Goal: Check status: Check status

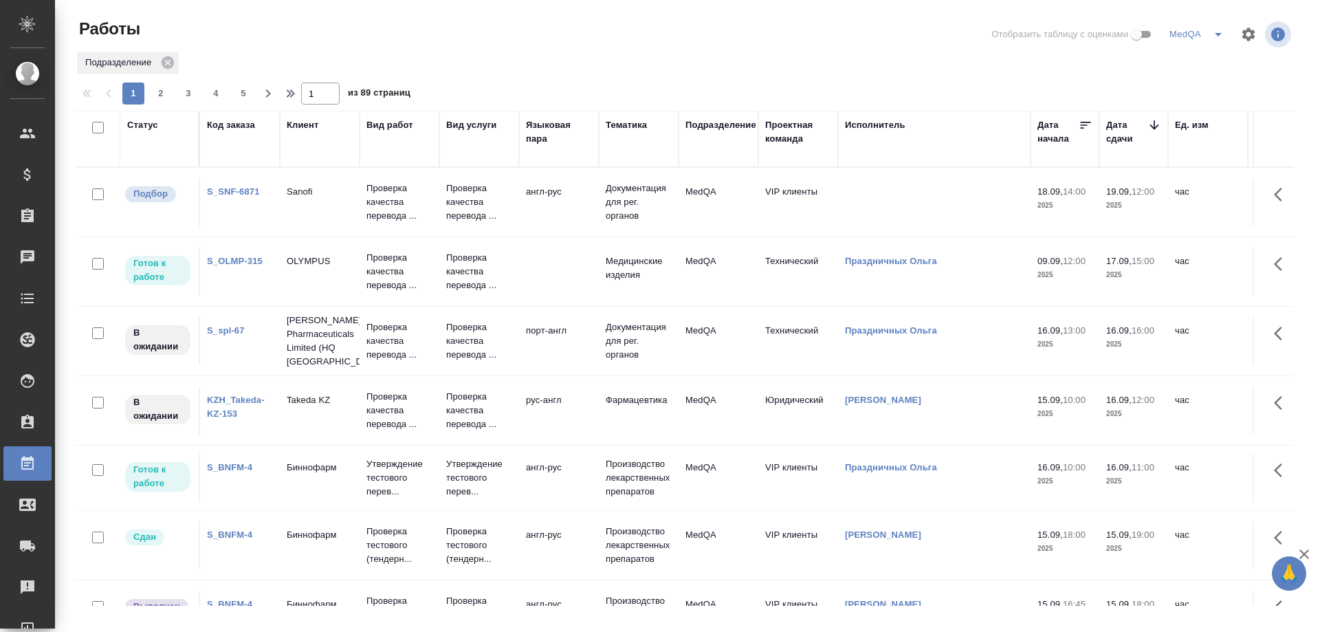
click at [219, 405] on div "KZH_Takeda-KZ-153" at bounding box center [240, 406] width 66 height 27
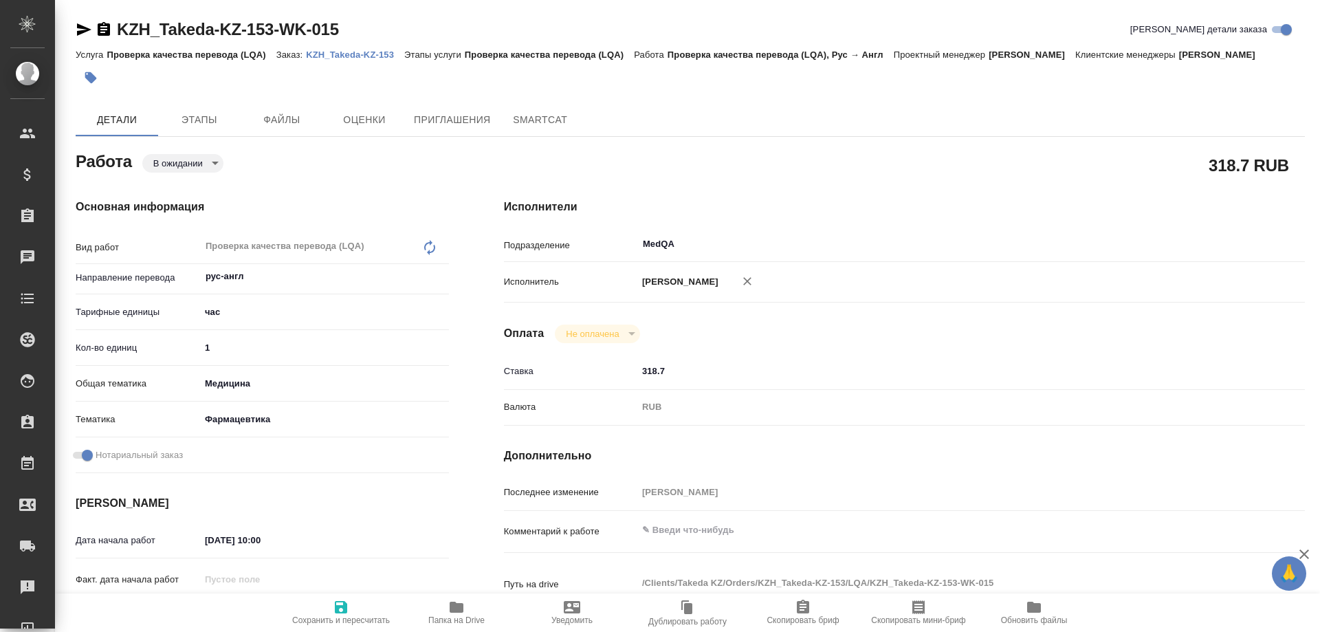
type textarea "x"
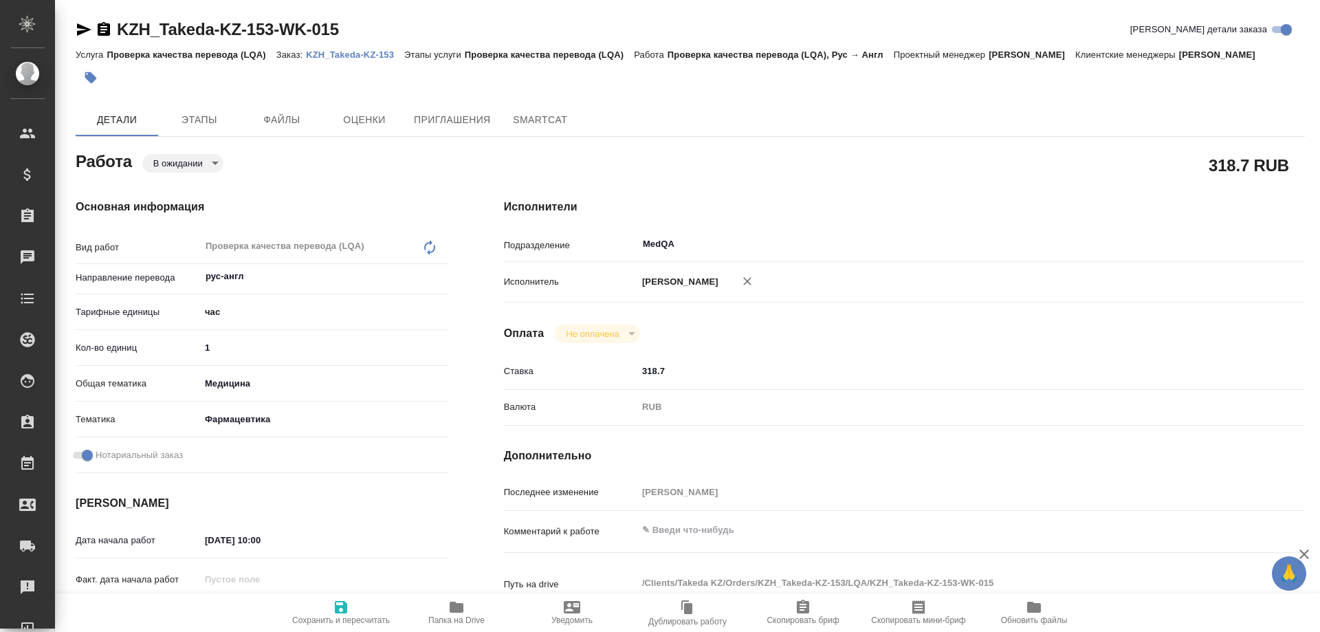
type textarea "x"
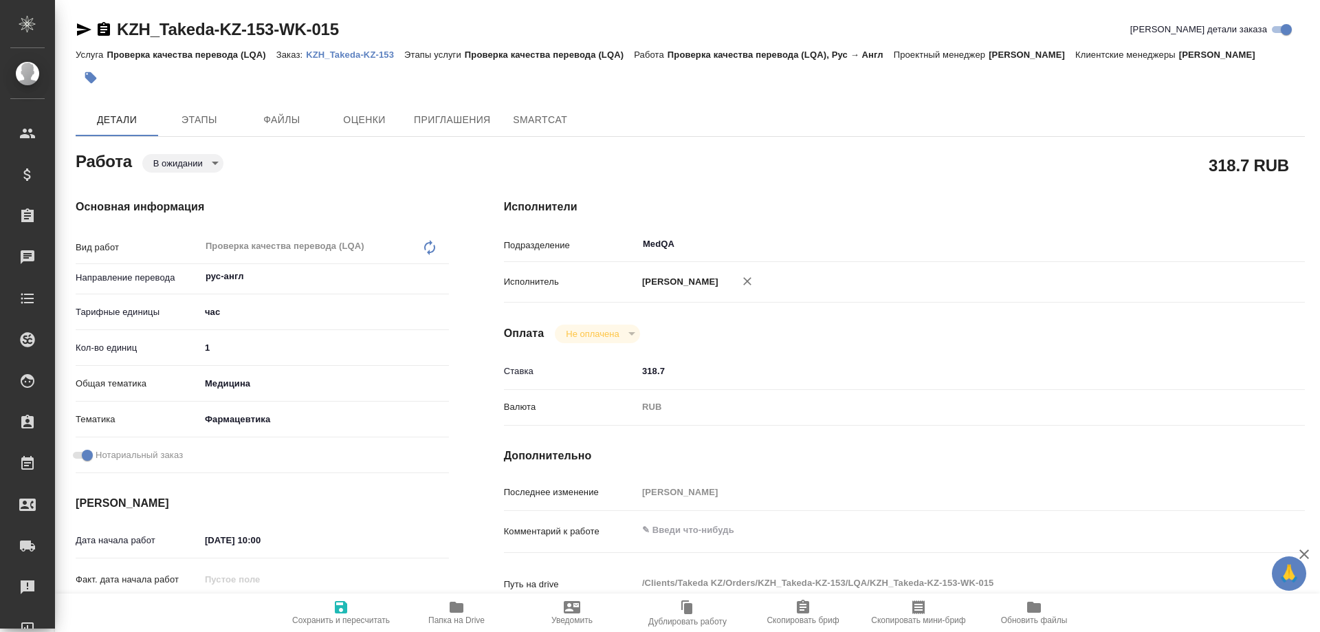
type textarea "x"
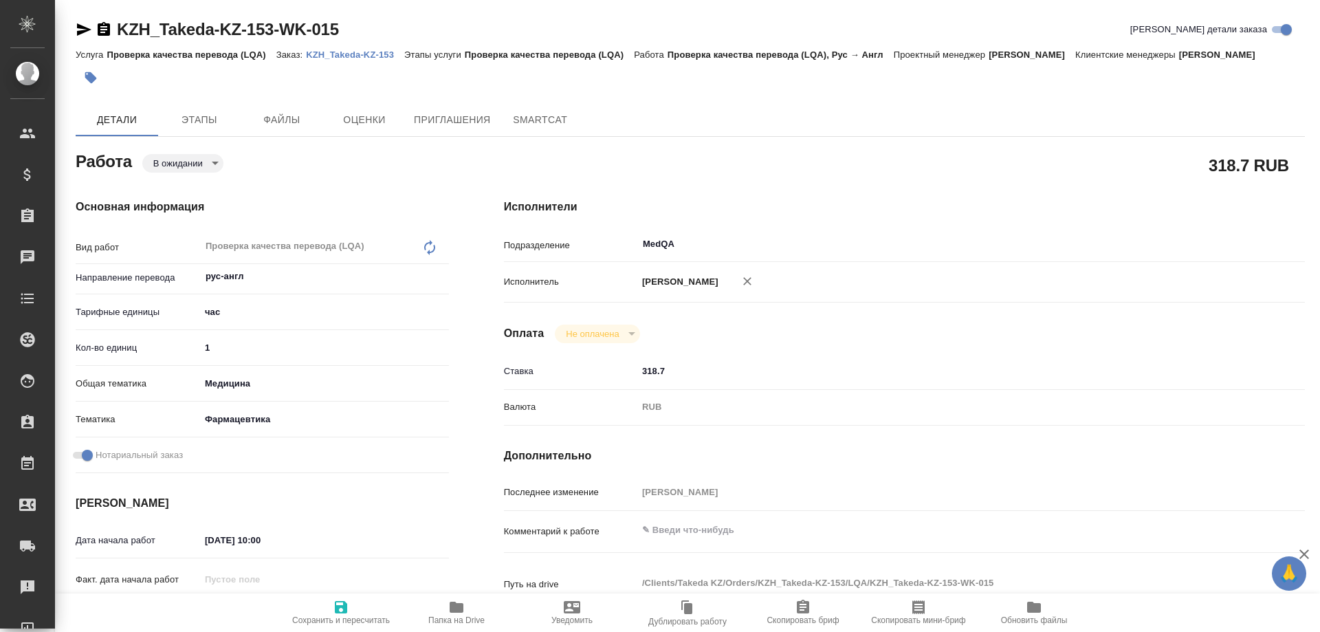
type textarea "x"
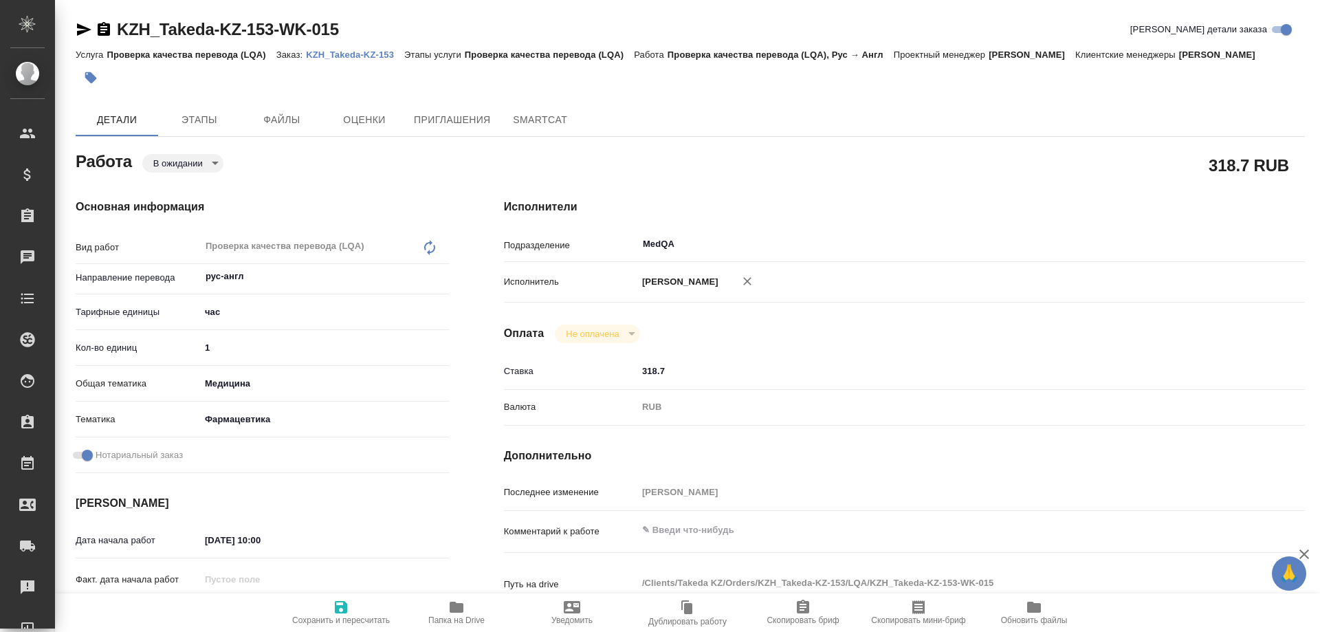
type textarea "x"
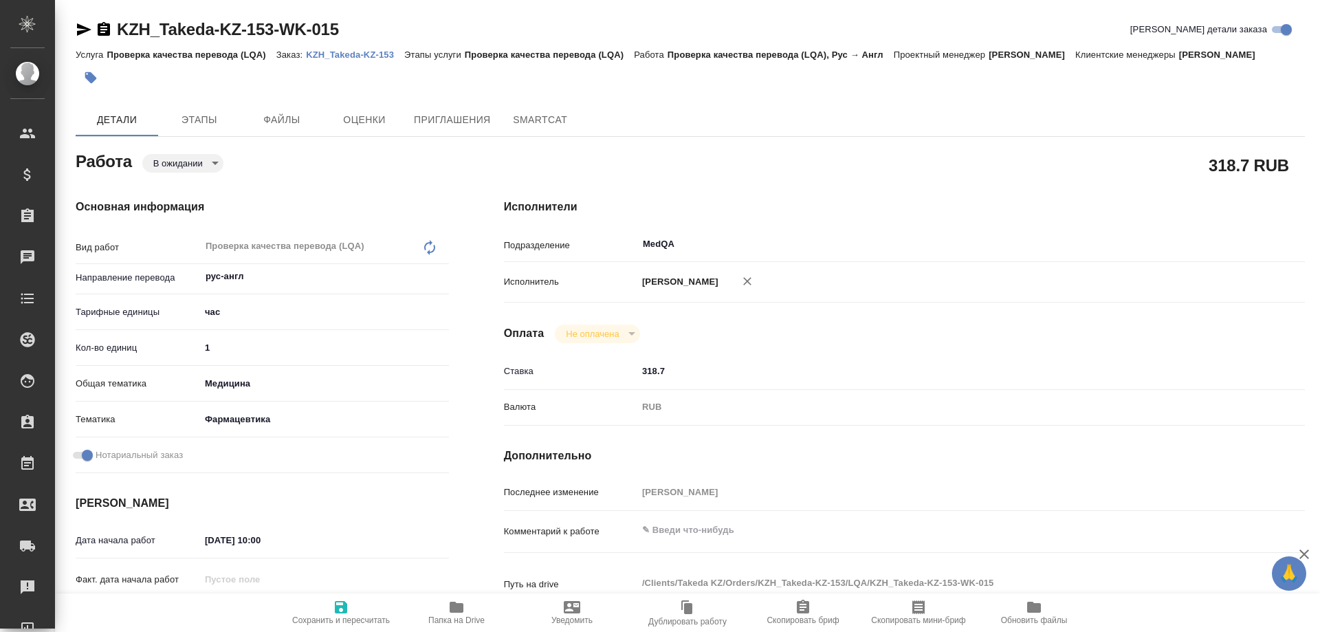
type textarea "x"
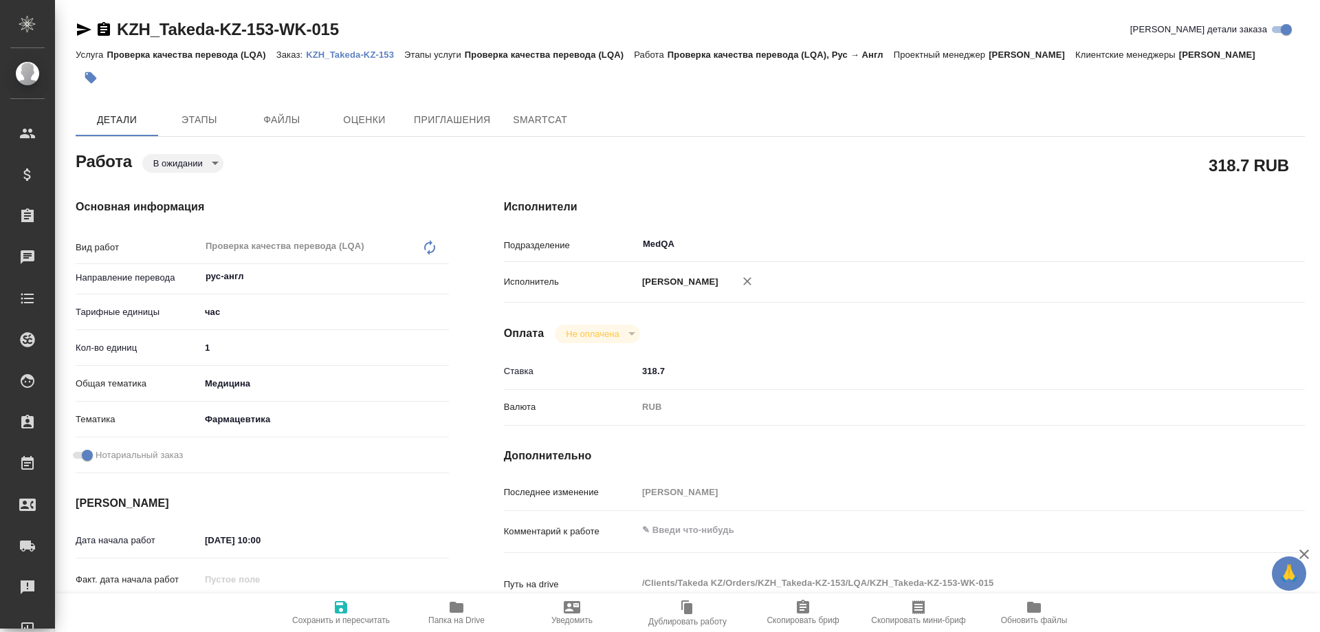
type textarea "x"
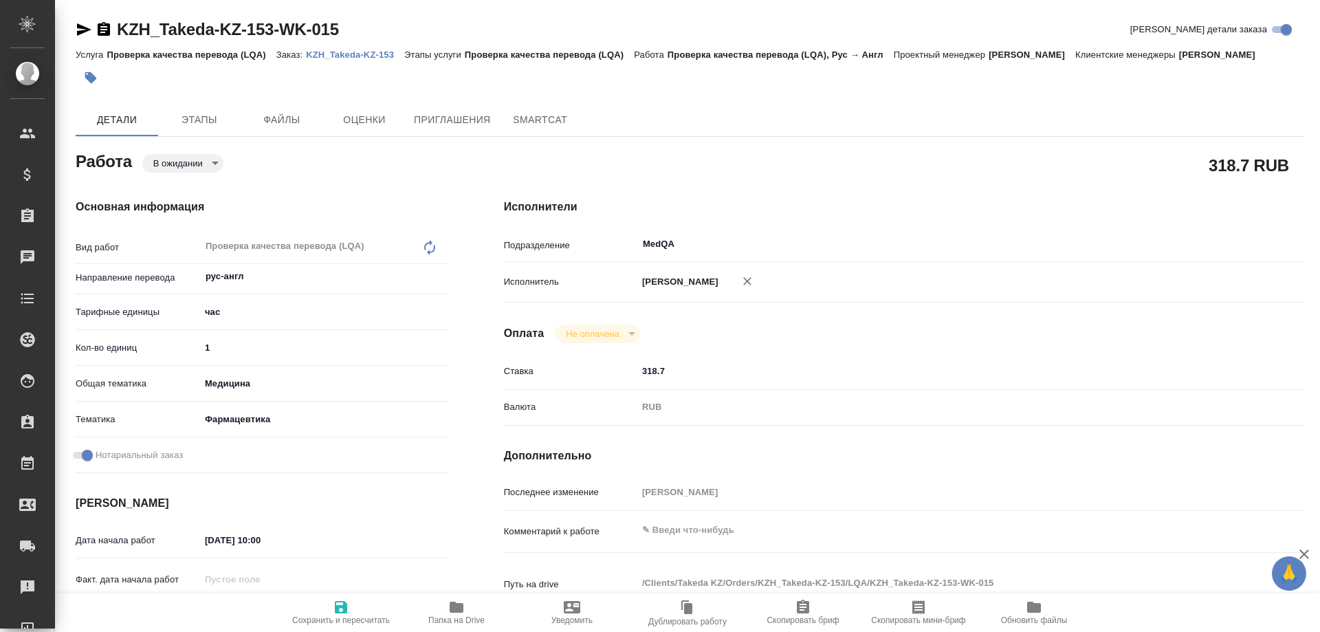
type textarea "x"
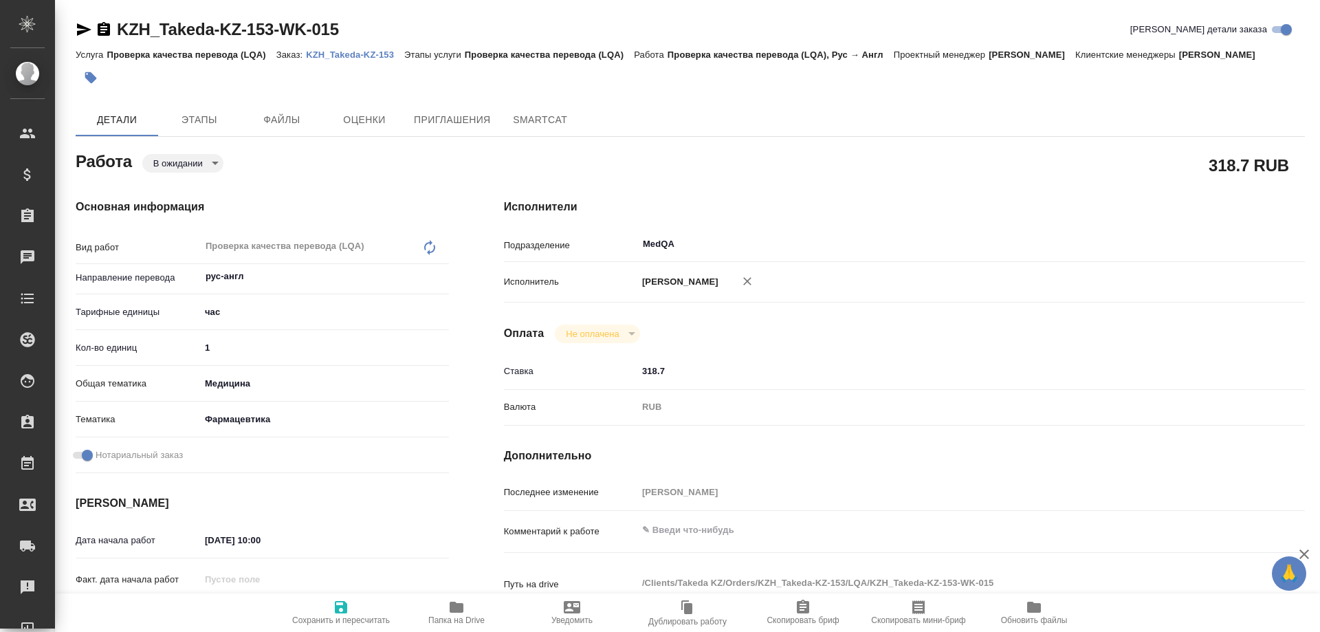
type textarea "x"
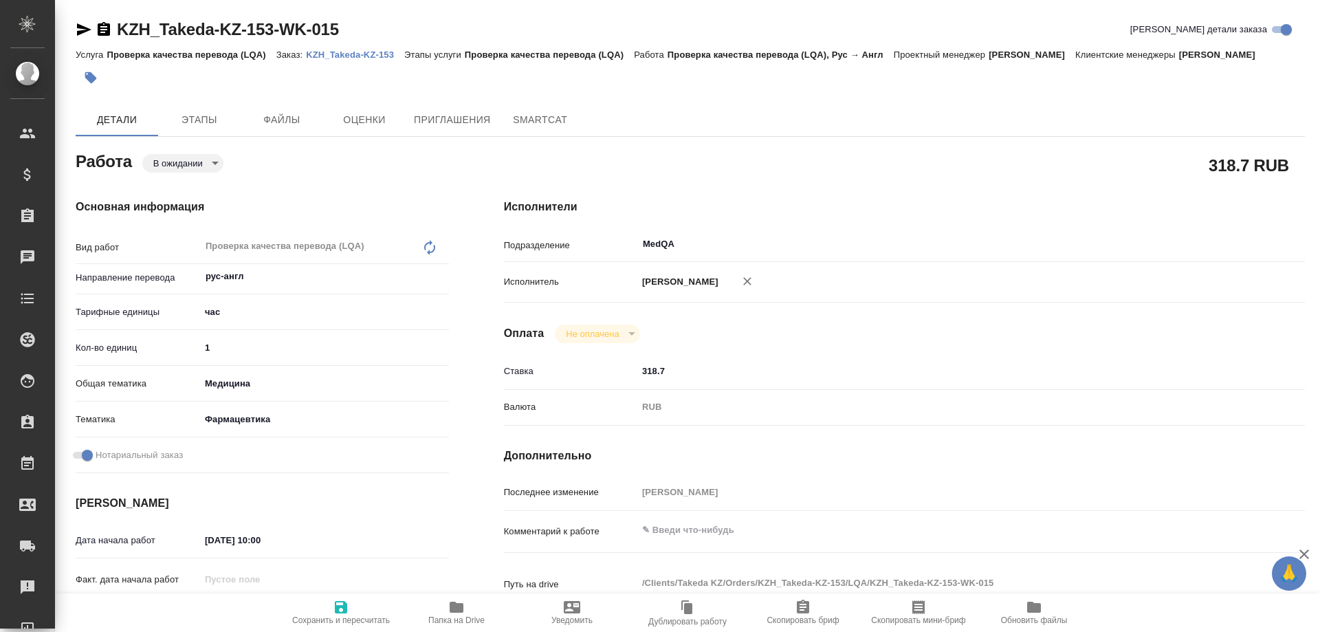
type textarea "x"
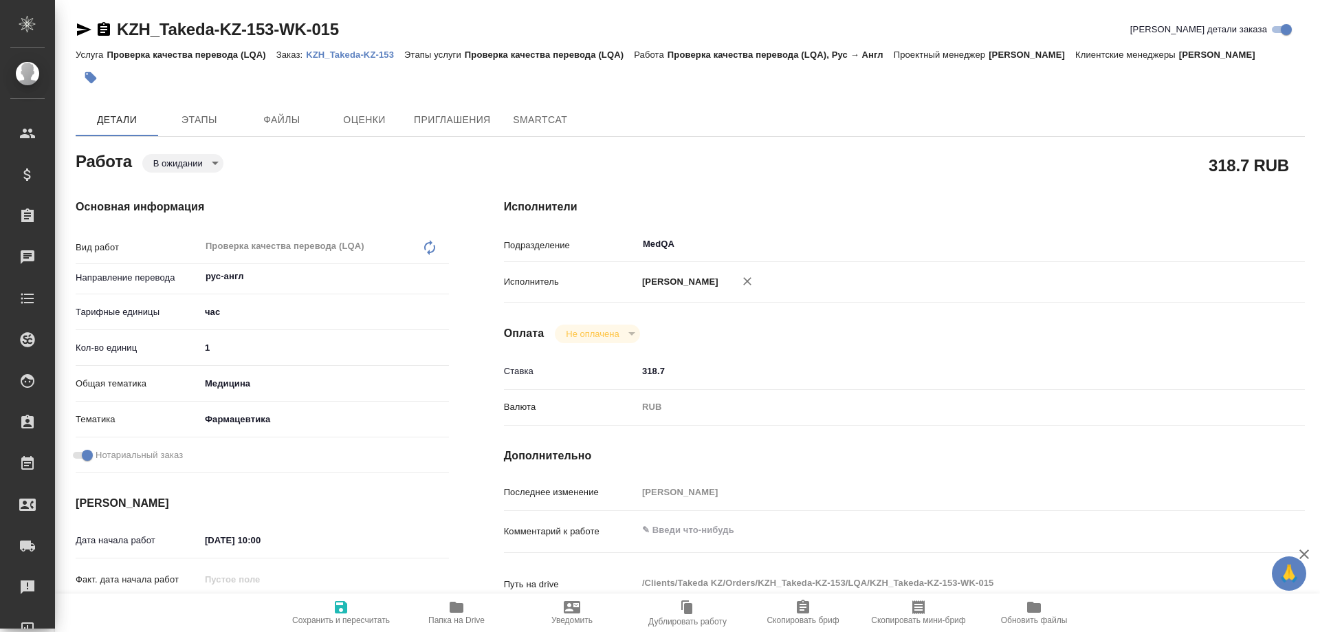
click at [346, 53] on p "KZH_Takeda-KZ-153" at bounding box center [355, 54] width 98 height 10
type textarea "x"
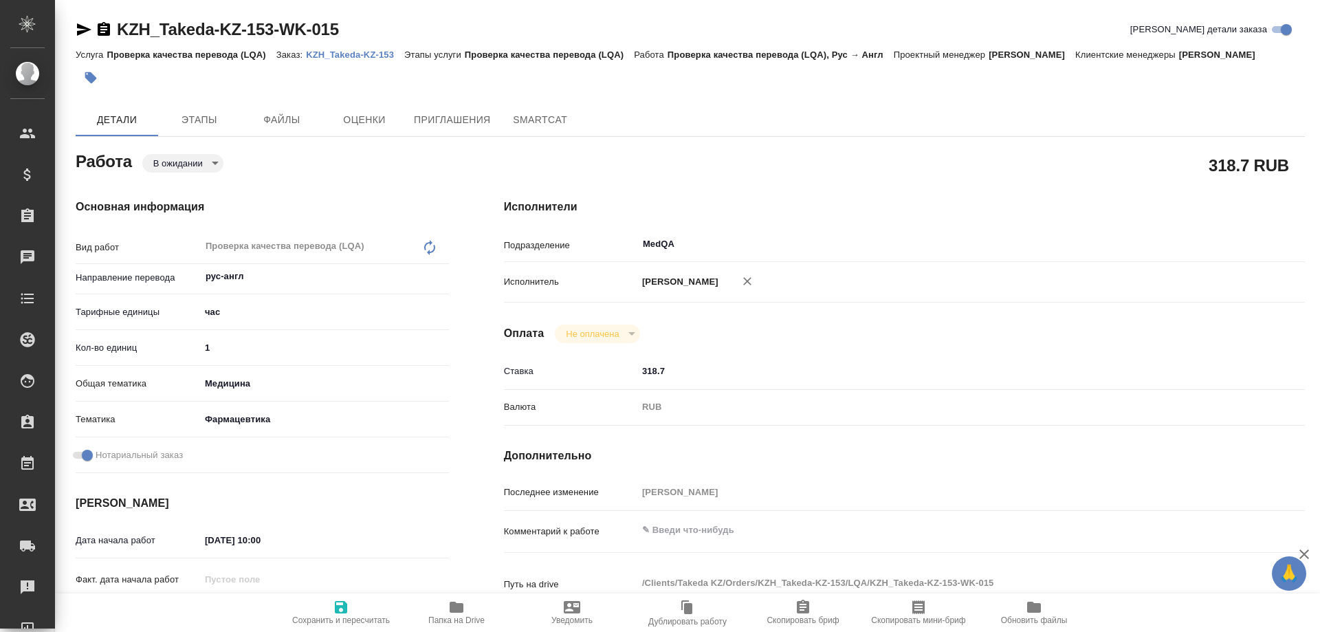
type textarea "x"
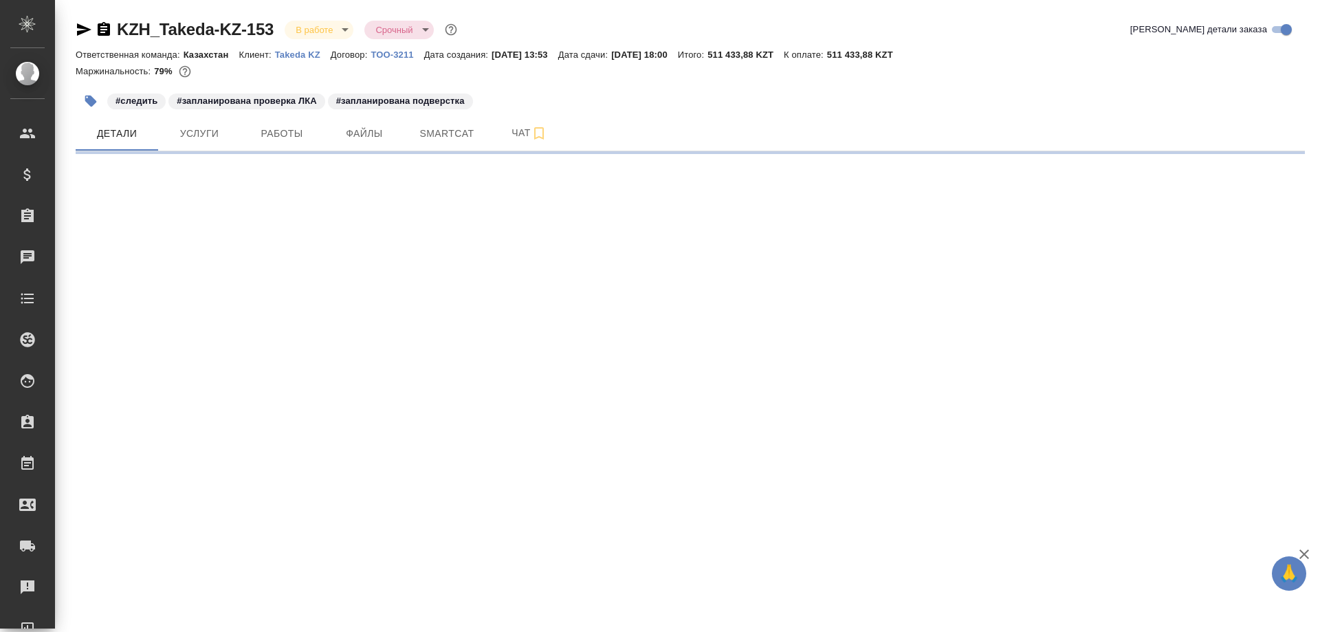
select select "RU"
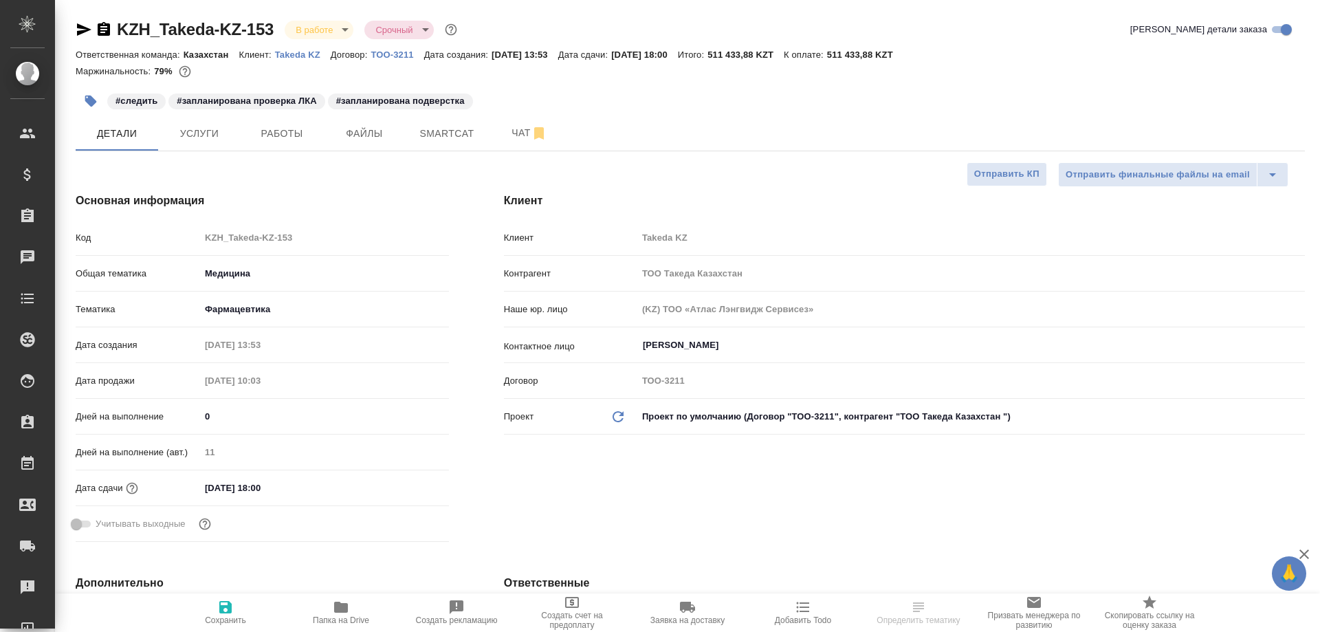
type textarea "x"
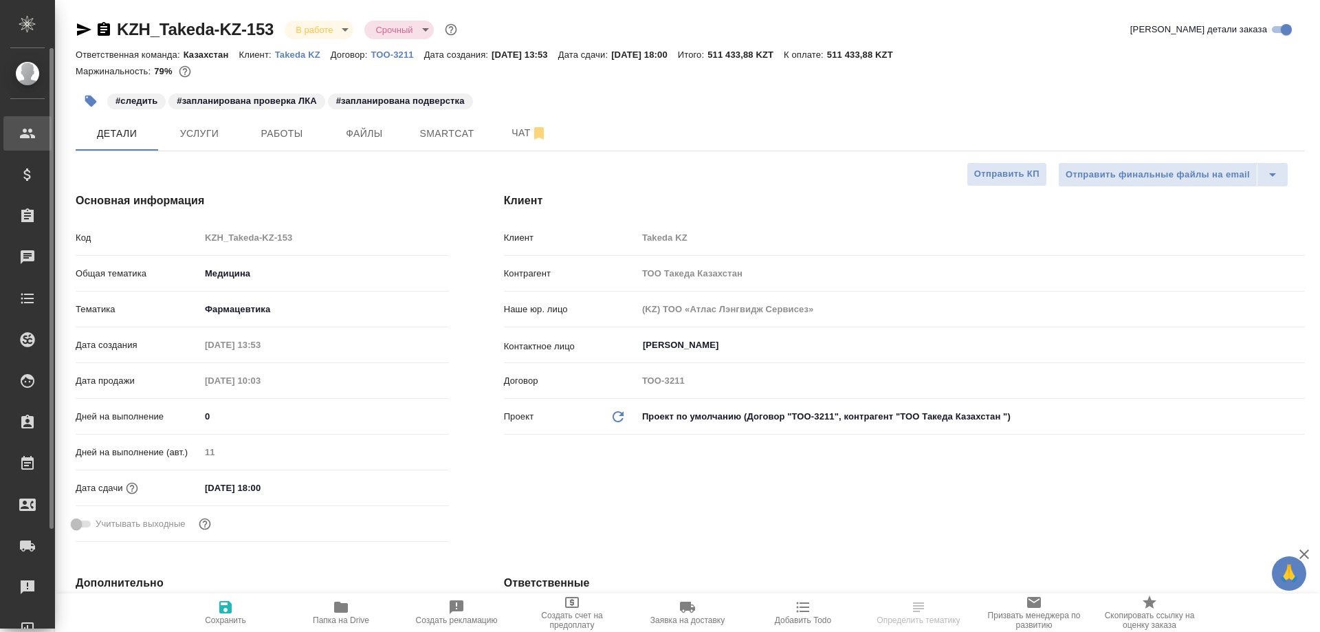
type textarea "x"
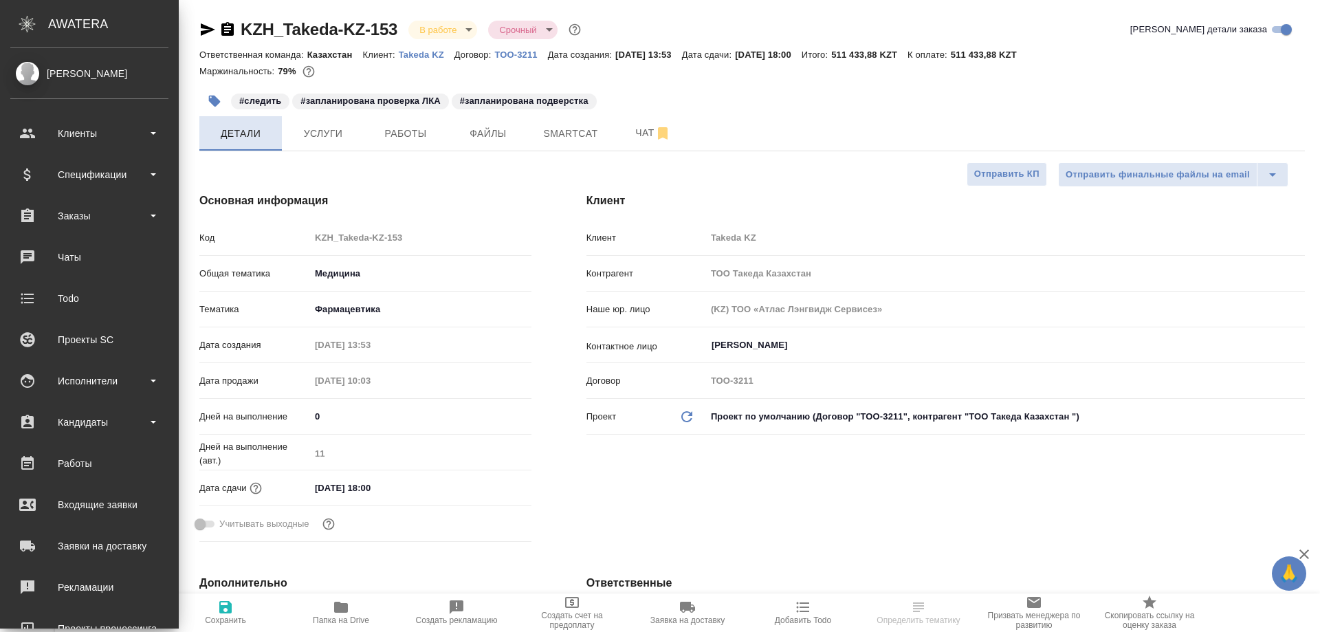
type textarea "x"
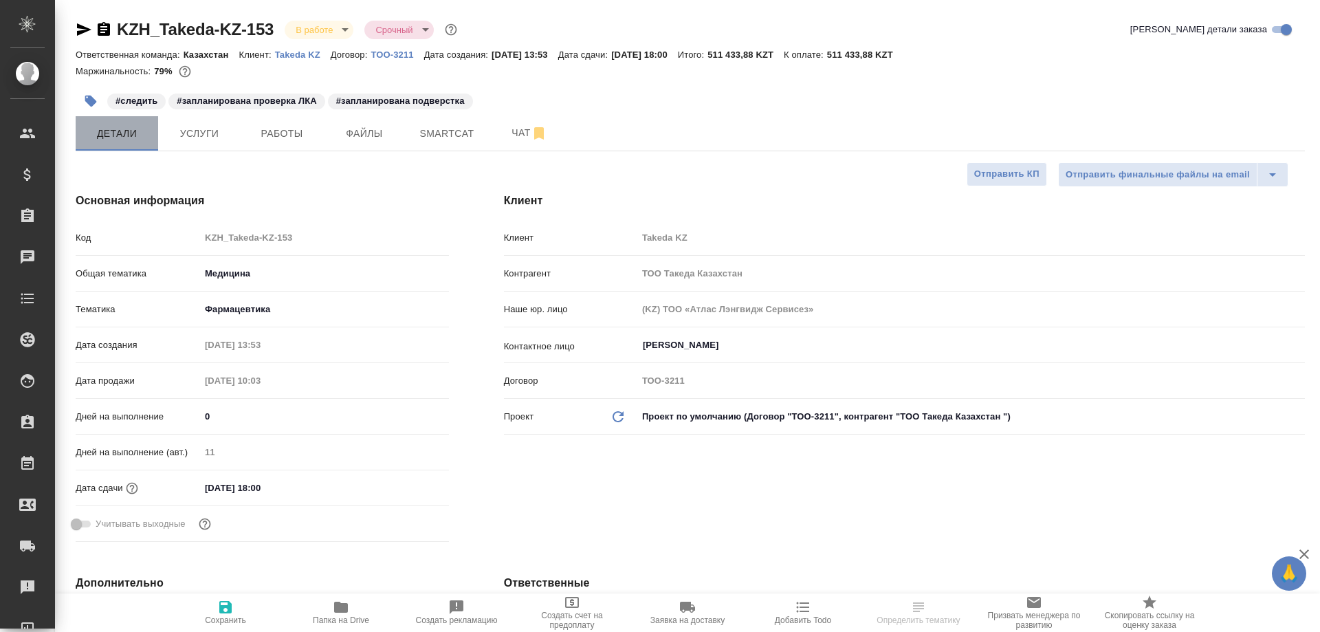
click at [125, 135] on span "Детали" at bounding box center [117, 133] width 66 height 17
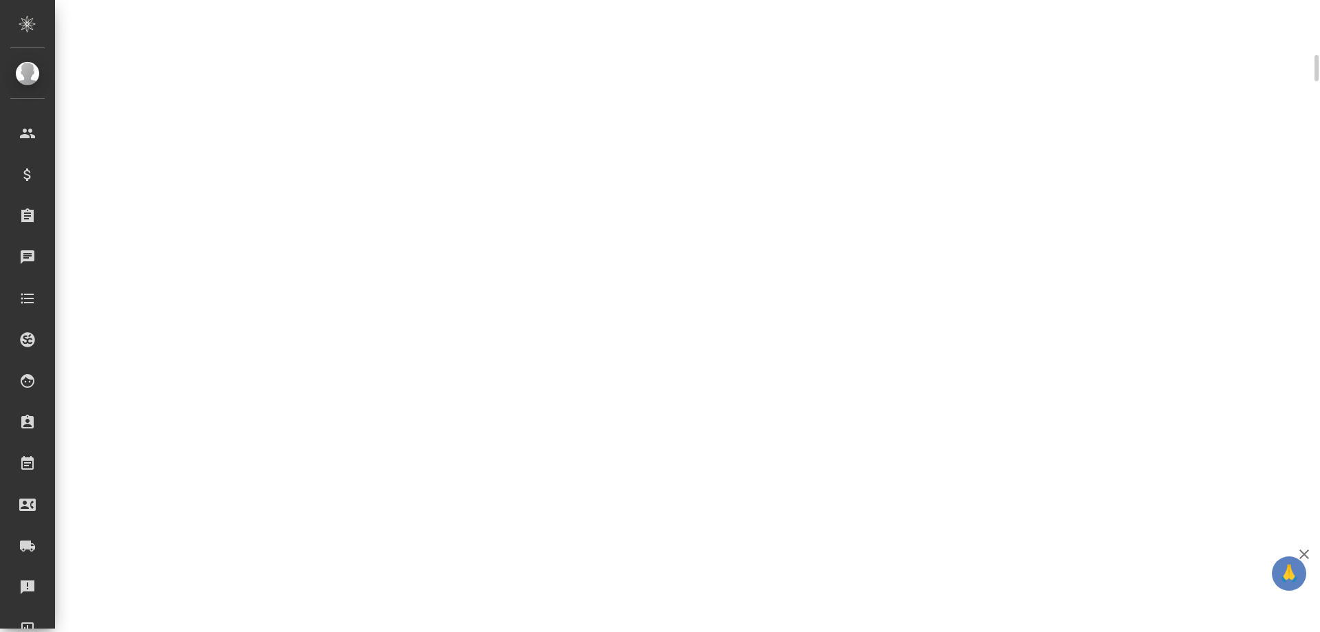
select select "RU"
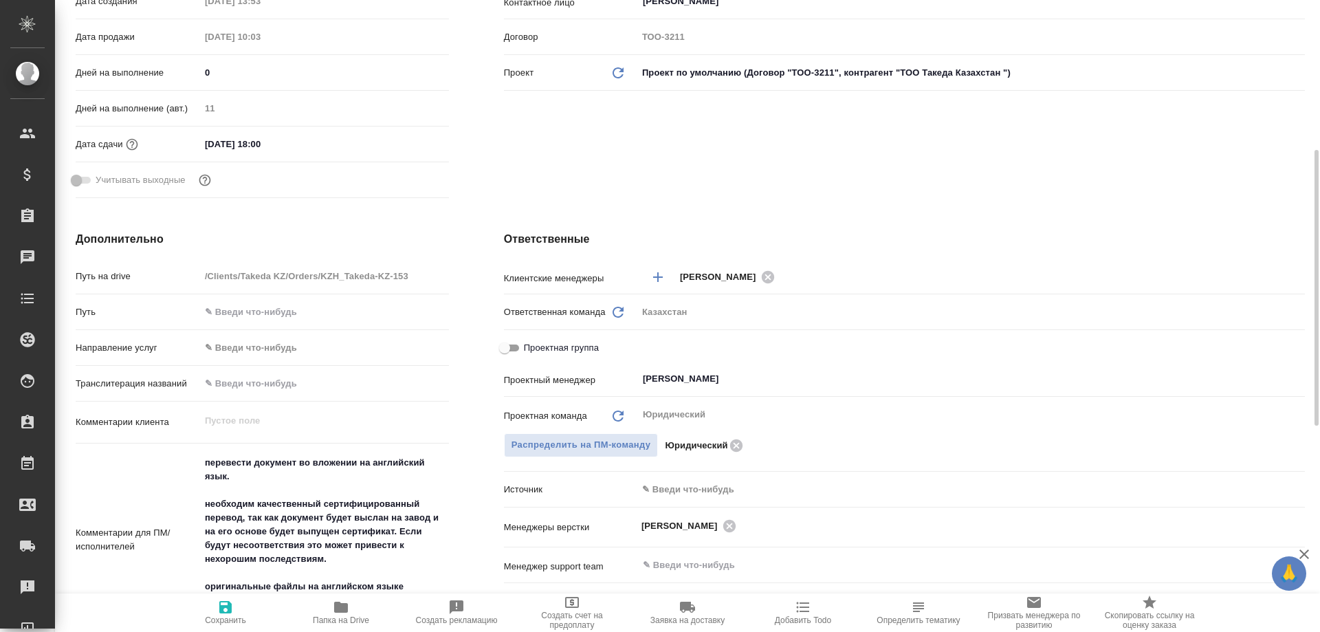
type textarea "x"
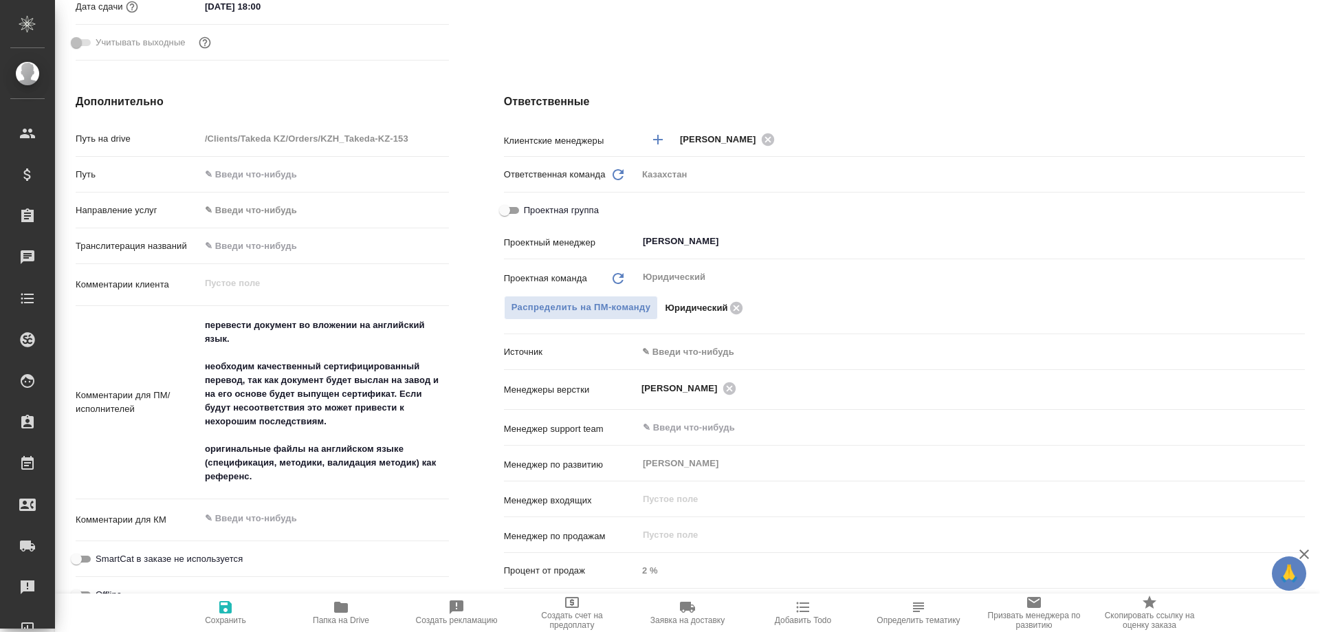
click at [344, 612] on icon "button" at bounding box center [341, 606] width 14 height 11
type textarea "x"
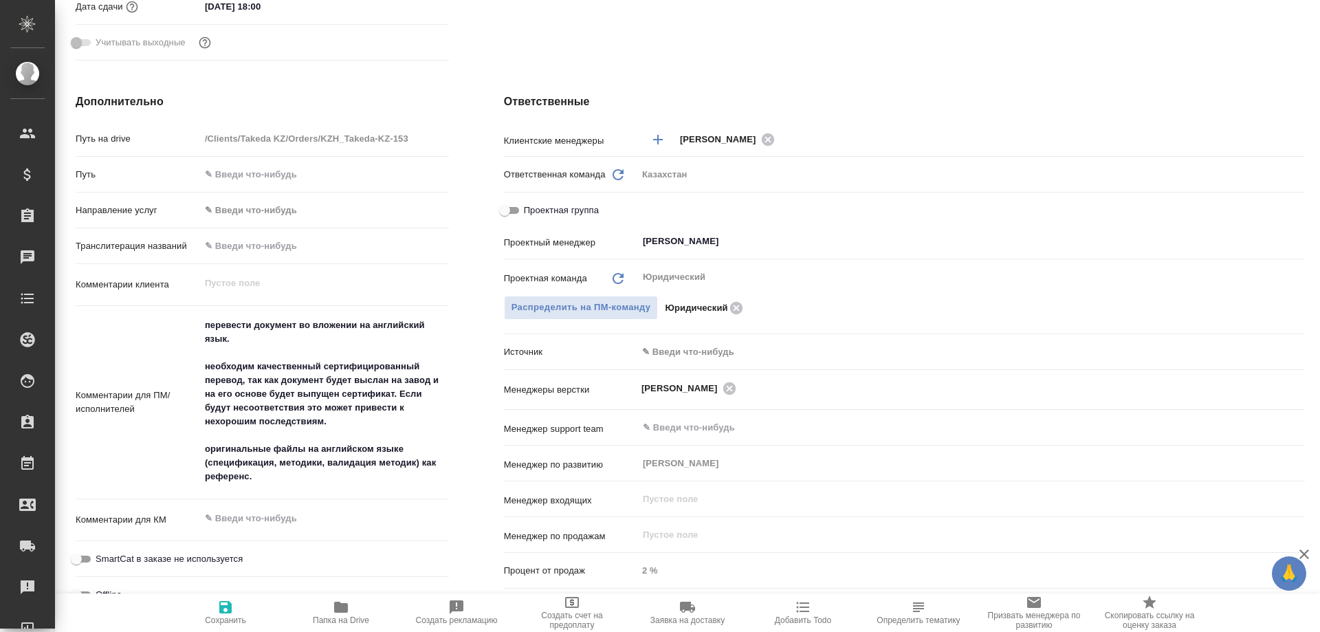
type textarea "x"
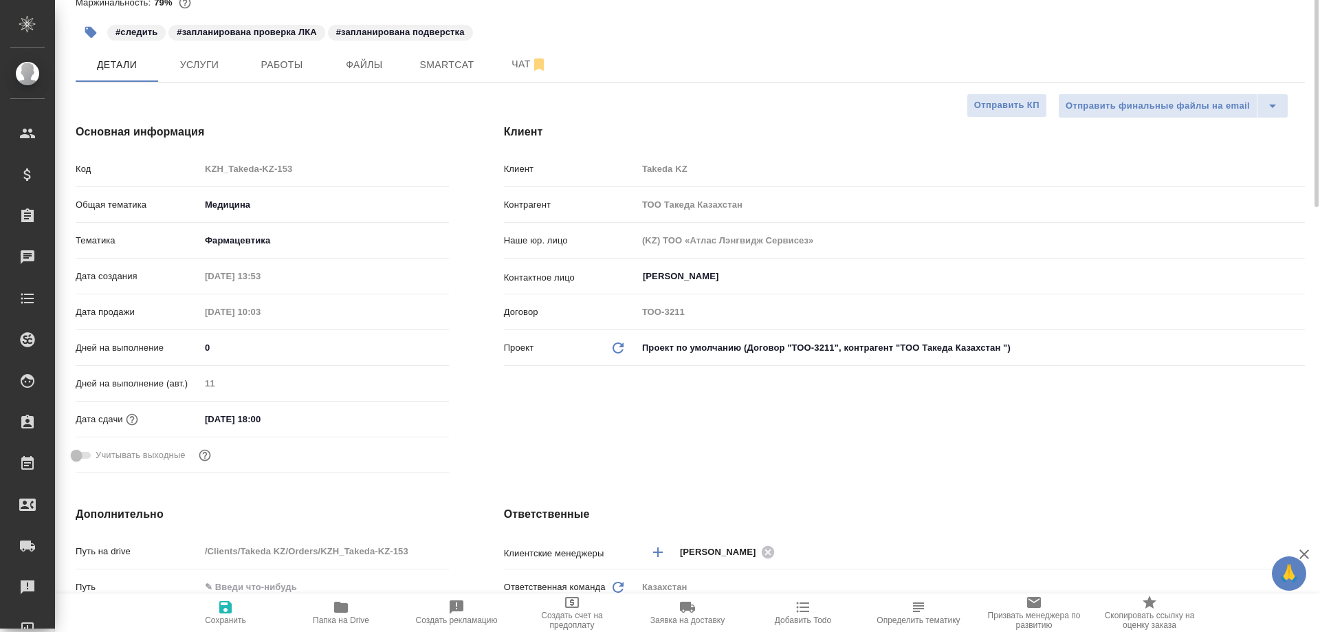
scroll to position [0, 0]
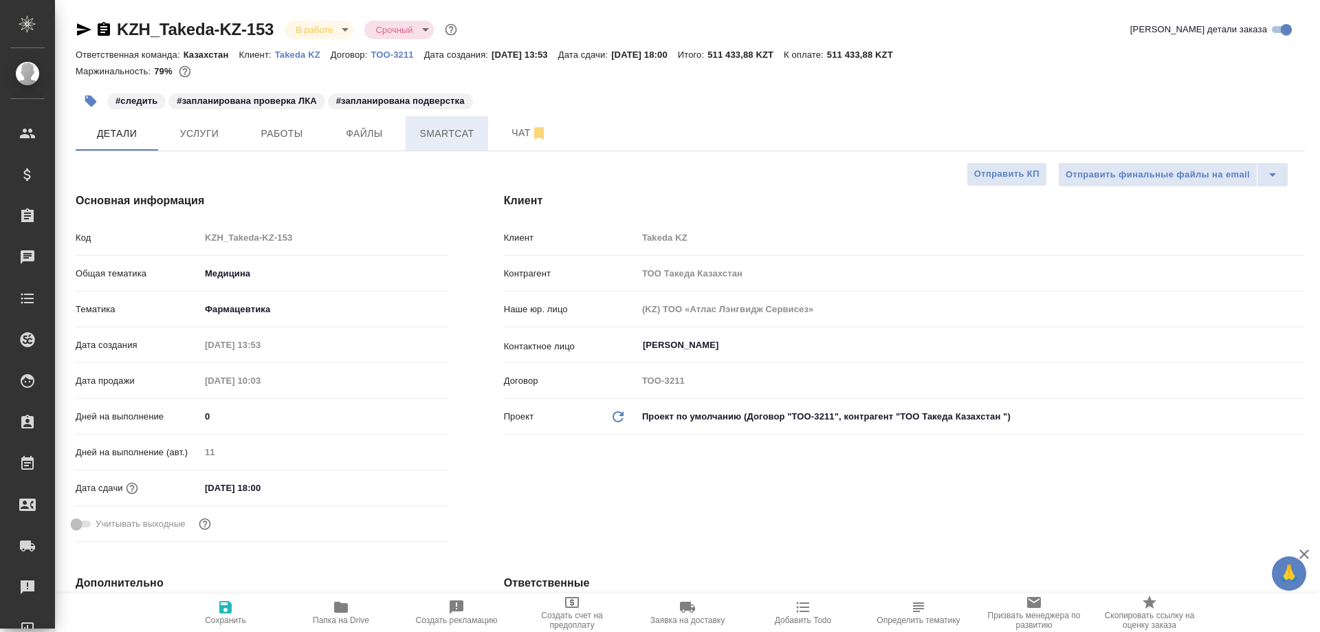
click at [448, 126] on span "Smartcat" at bounding box center [447, 133] width 66 height 17
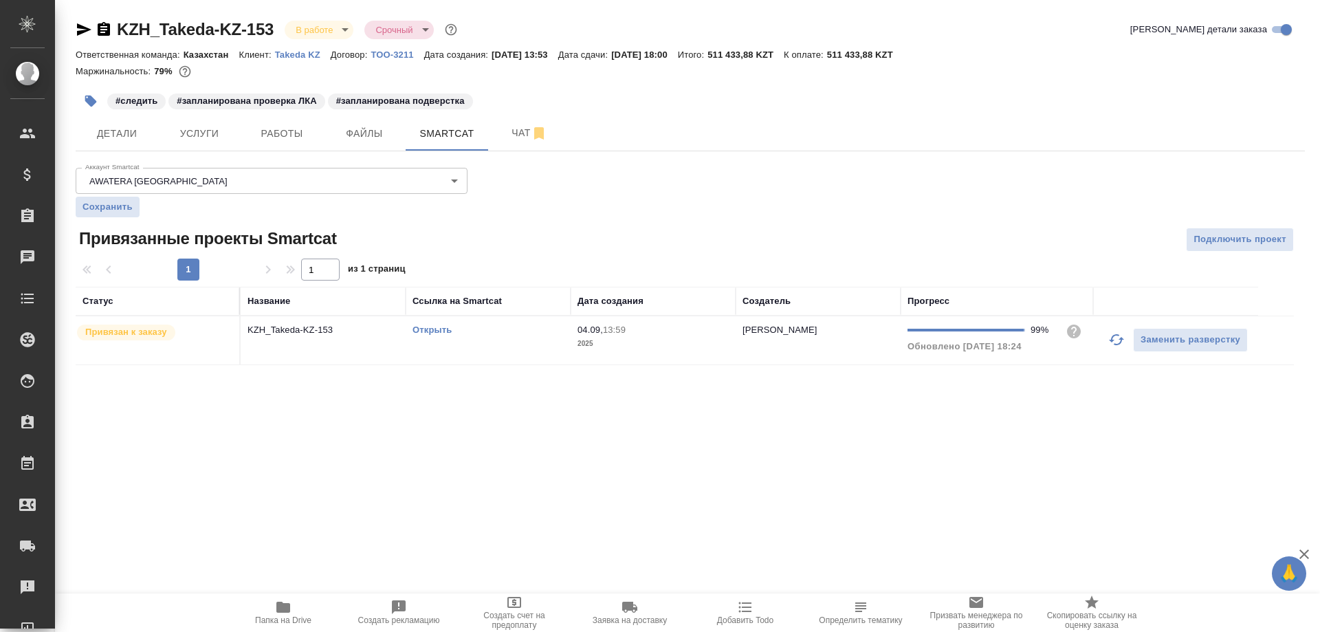
click at [440, 332] on link "Открыть" at bounding box center [431, 329] width 39 height 10
click at [428, 329] on link "Открыть" at bounding box center [431, 329] width 39 height 10
click at [433, 326] on link "Открыть" at bounding box center [431, 329] width 39 height 10
click at [100, 26] on icon "button" at bounding box center [104, 29] width 12 height 14
click at [269, 135] on span "Работы" at bounding box center [282, 133] width 66 height 17
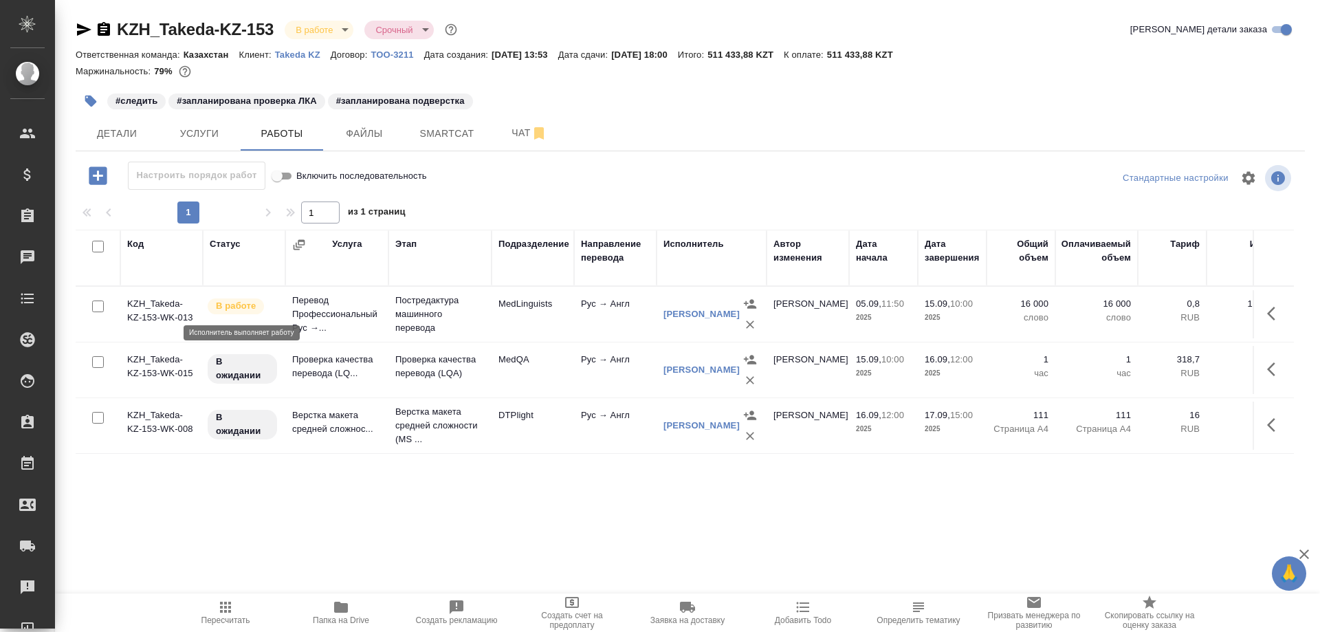
click at [250, 307] on p "В работе" at bounding box center [236, 306] width 40 height 14
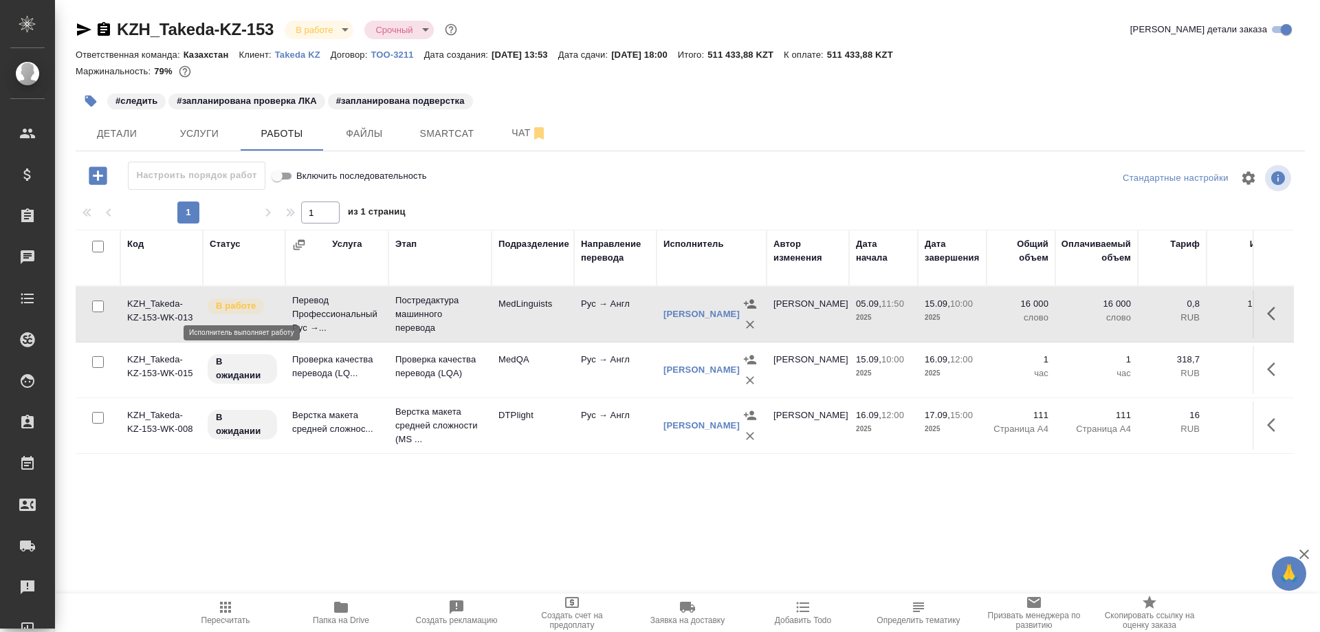
click at [250, 307] on p "В работе" at bounding box center [236, 306] width 40 height 14
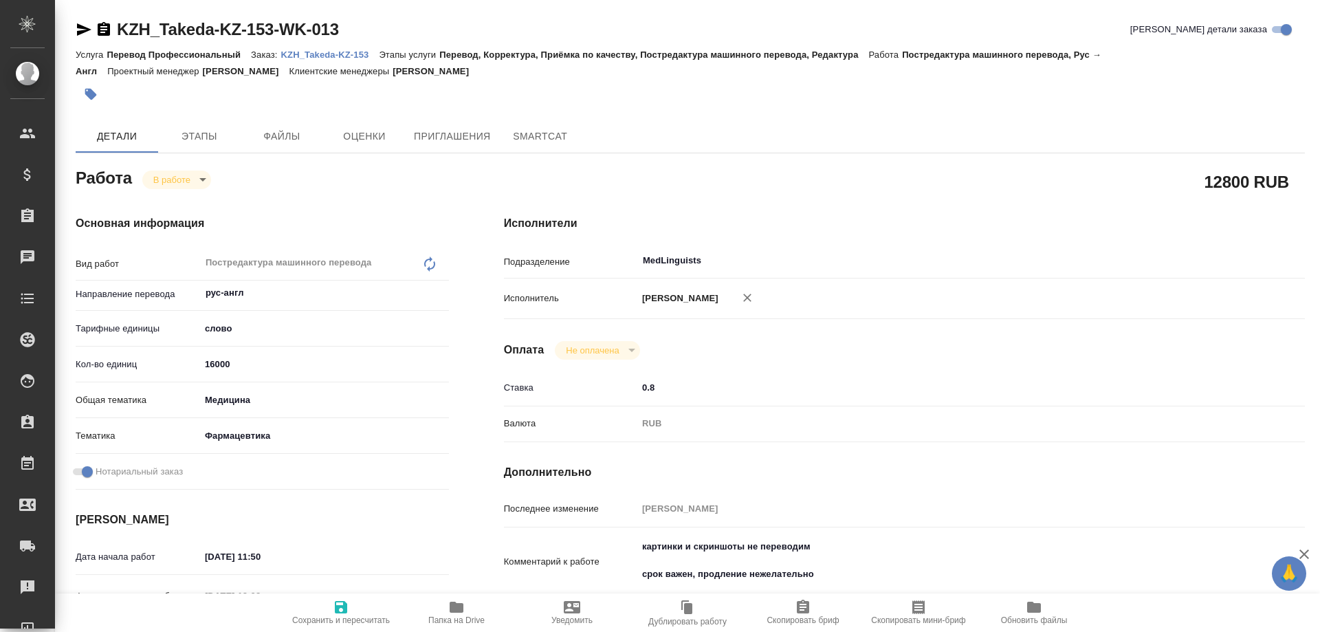
type textarea "x"
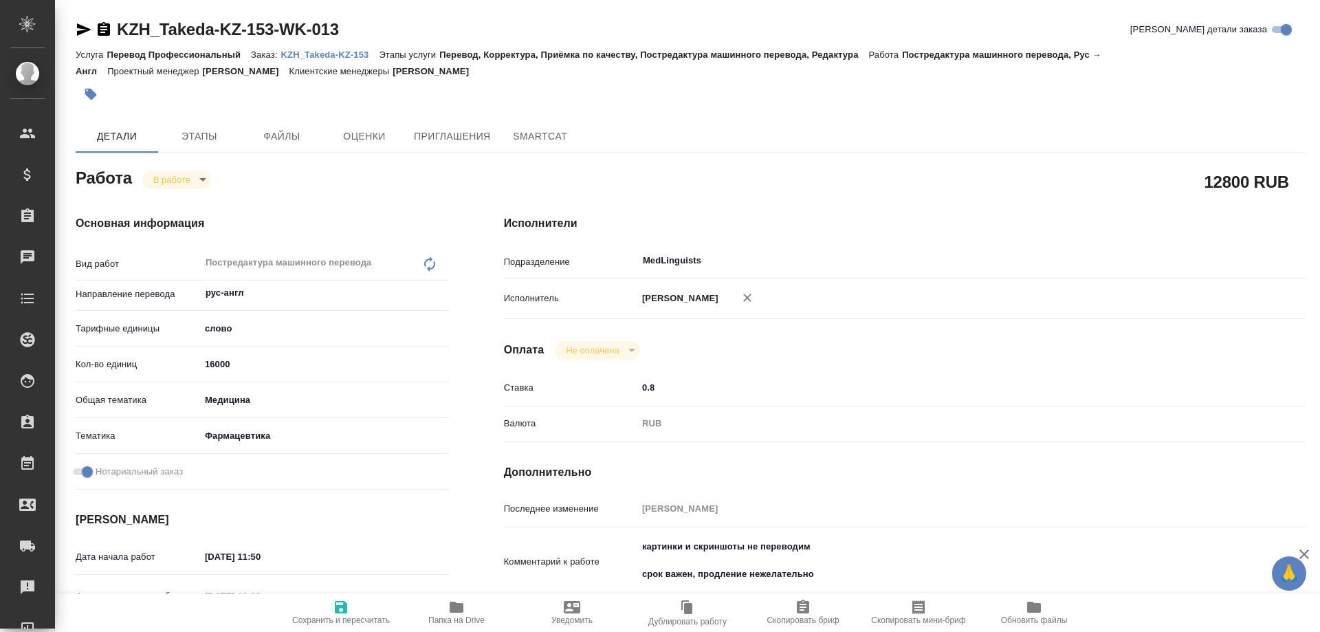
type textarea "x"
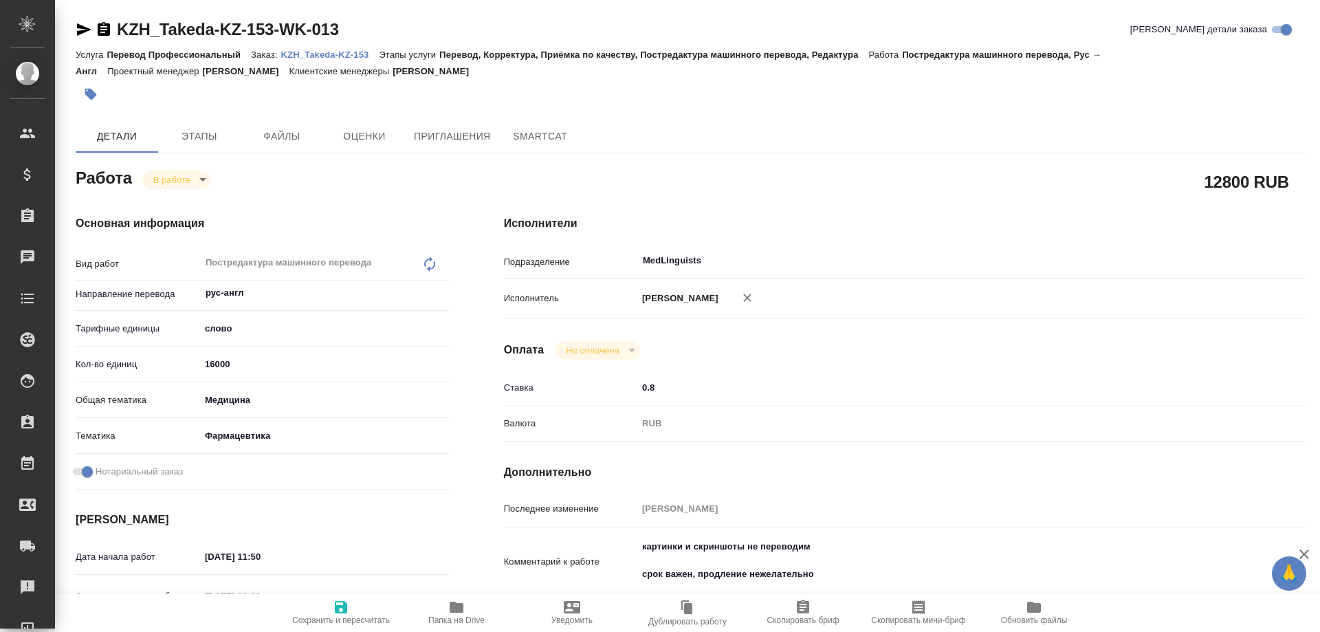
type textarea "x"
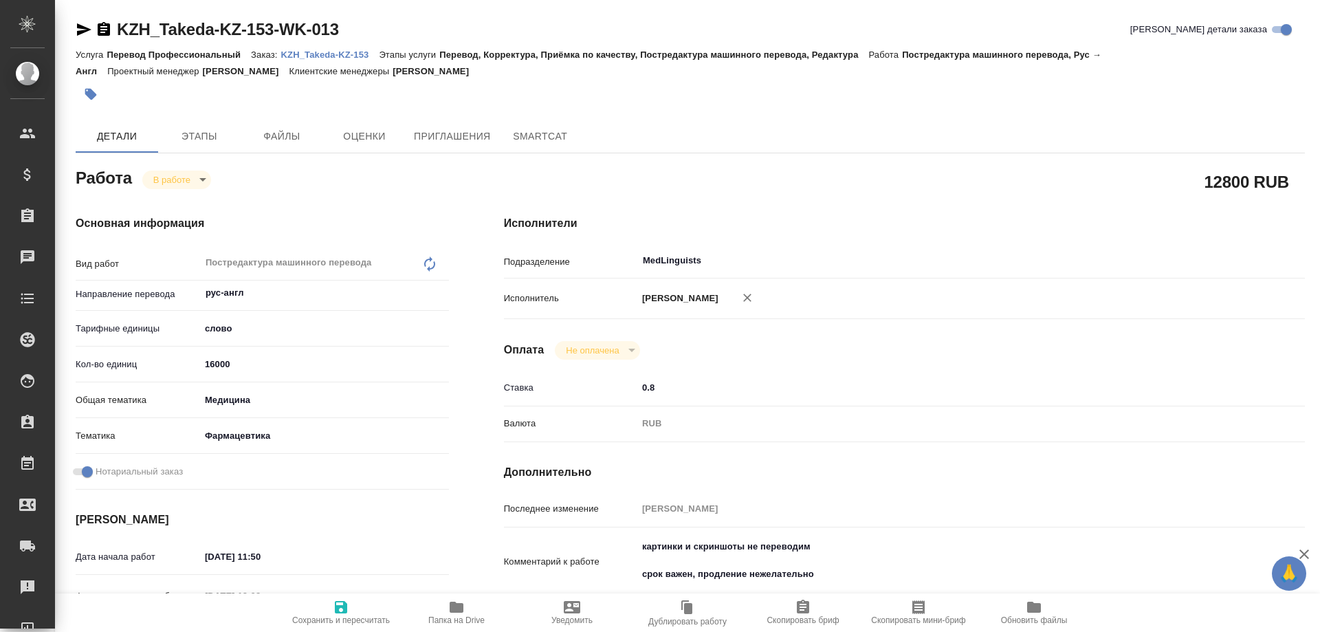
type textarea "x"
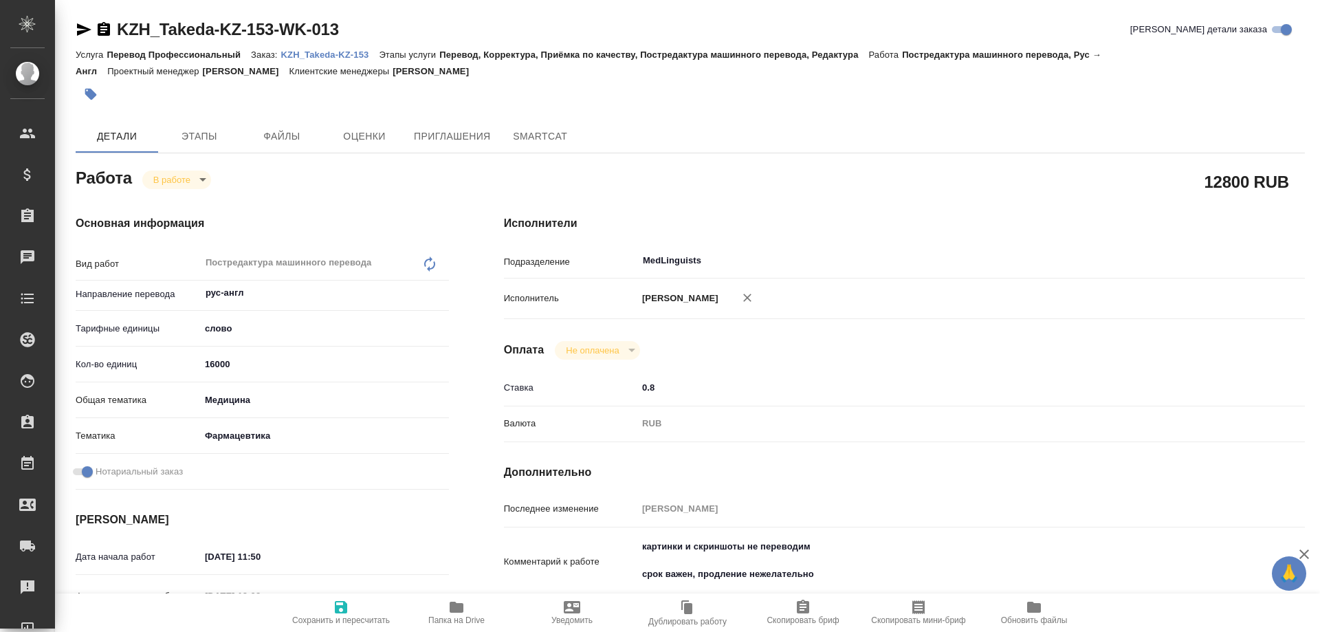
type textarea "x"
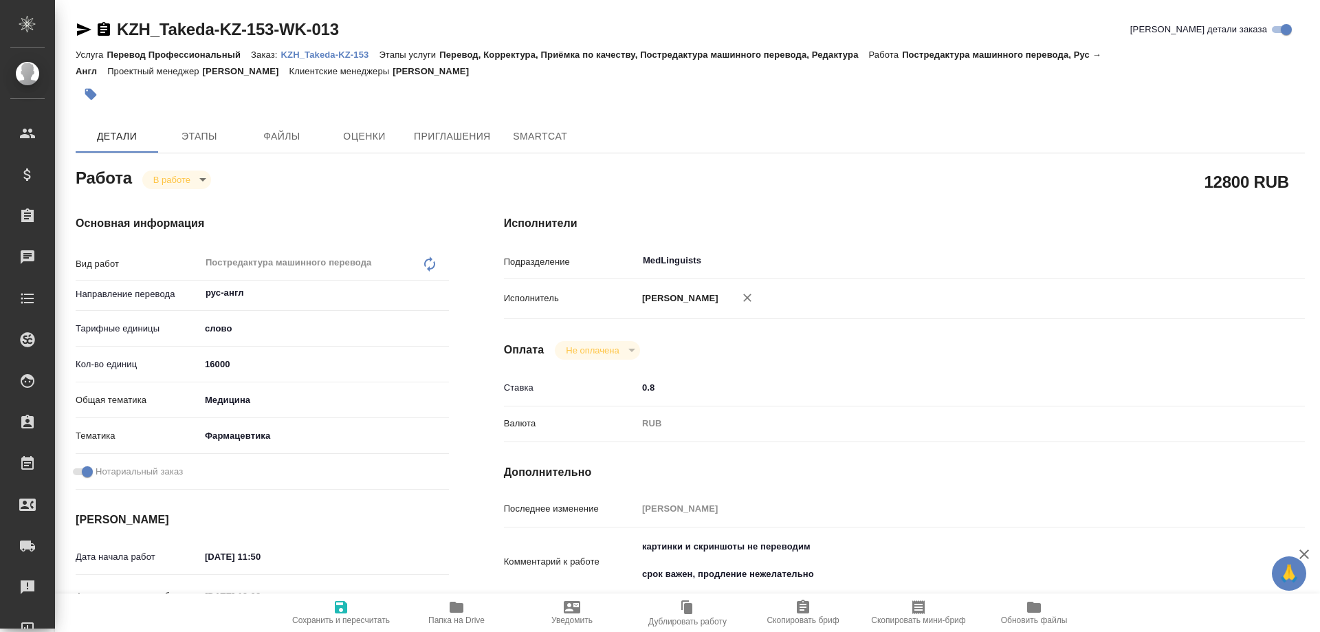
type textarea "x"
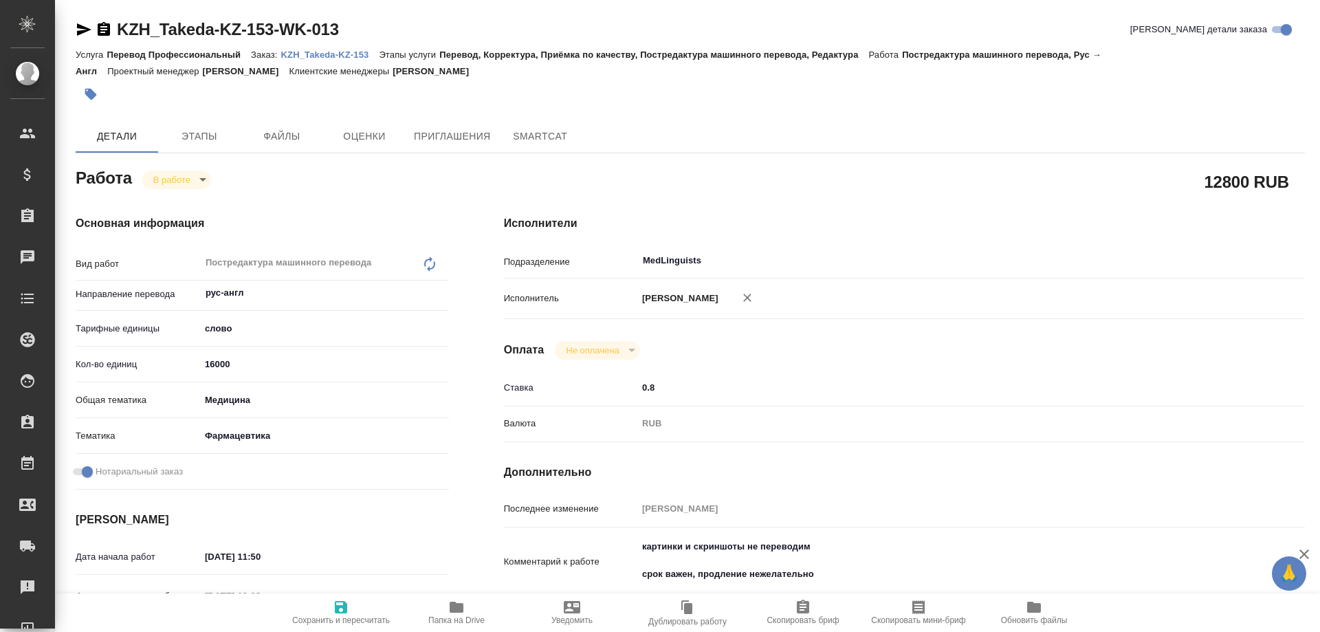
click at [199, 173] on body "🙏 .cls-1 fill:#fff; AWATERA Solovyova Elena Клиенты Спецификации Заказы Чаты To…" at bounding box center [660, 316] width 1320 height 632
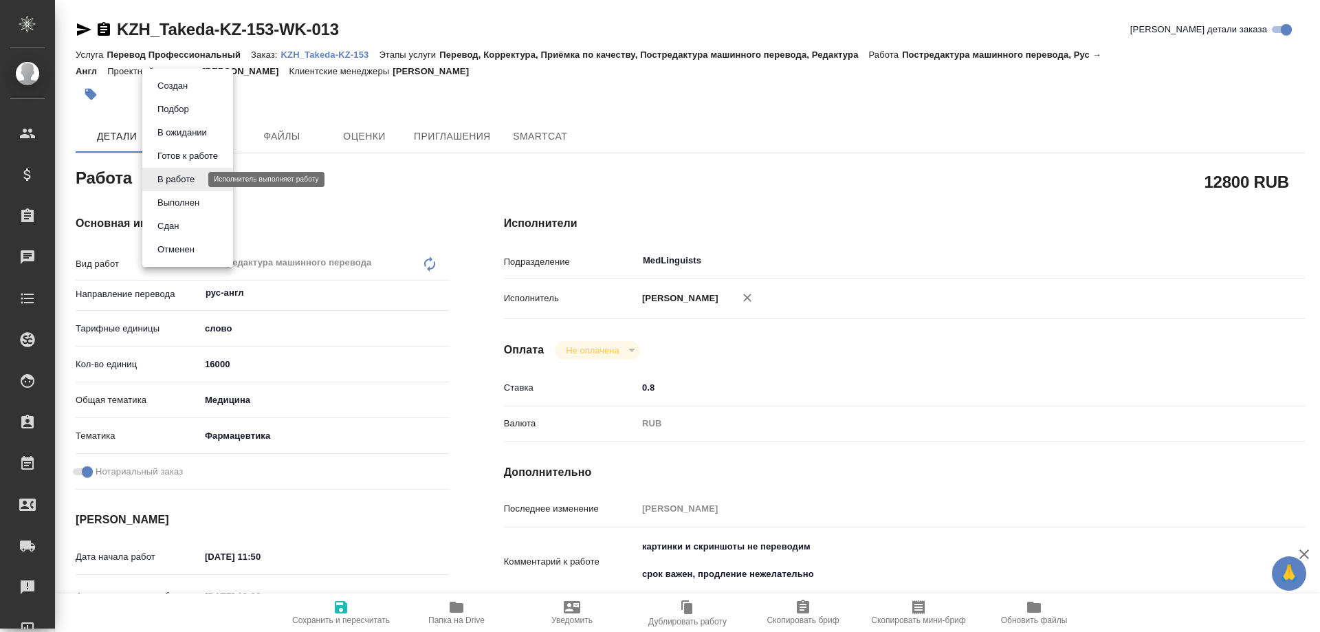
type textarea "x"
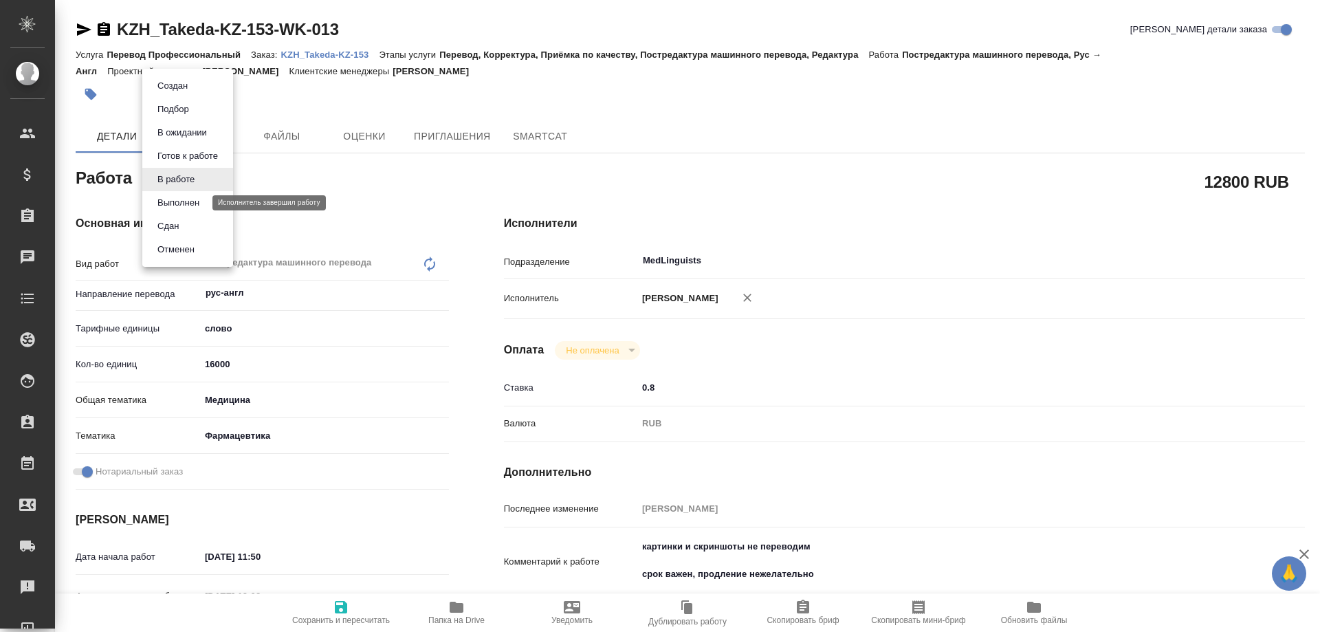
click at [186, 204] on button "Выполнен" at bounding box center [178, 202] width 50 height 15
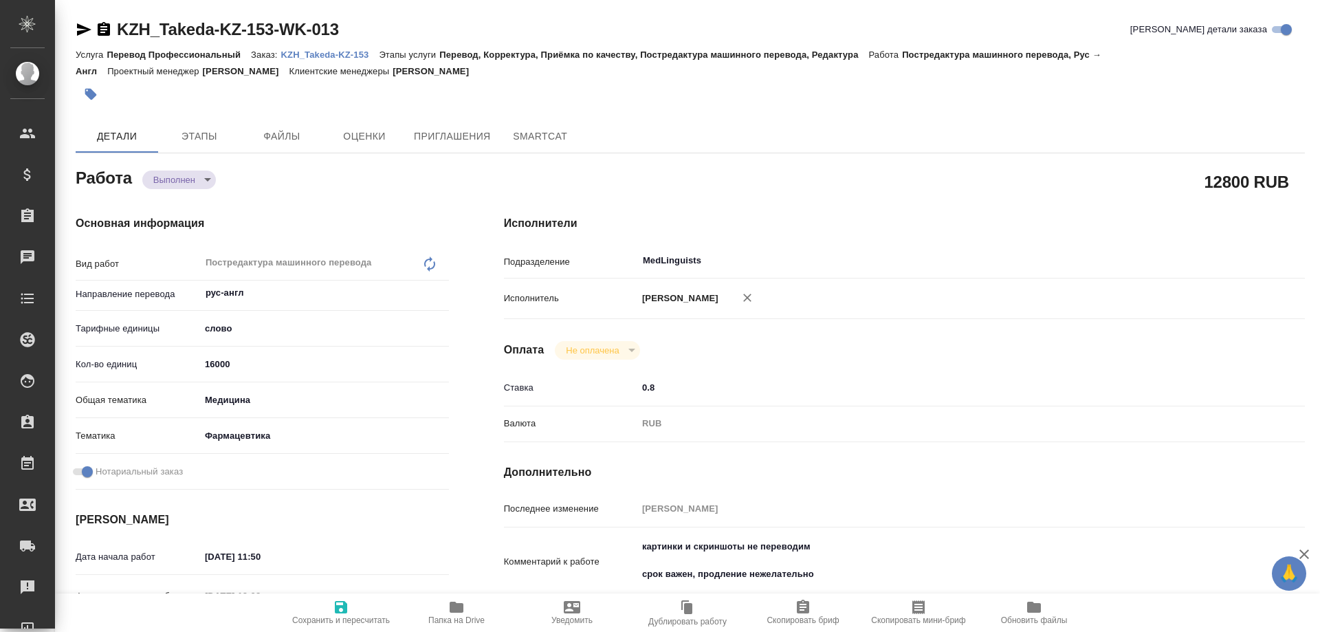
type textarea "x"
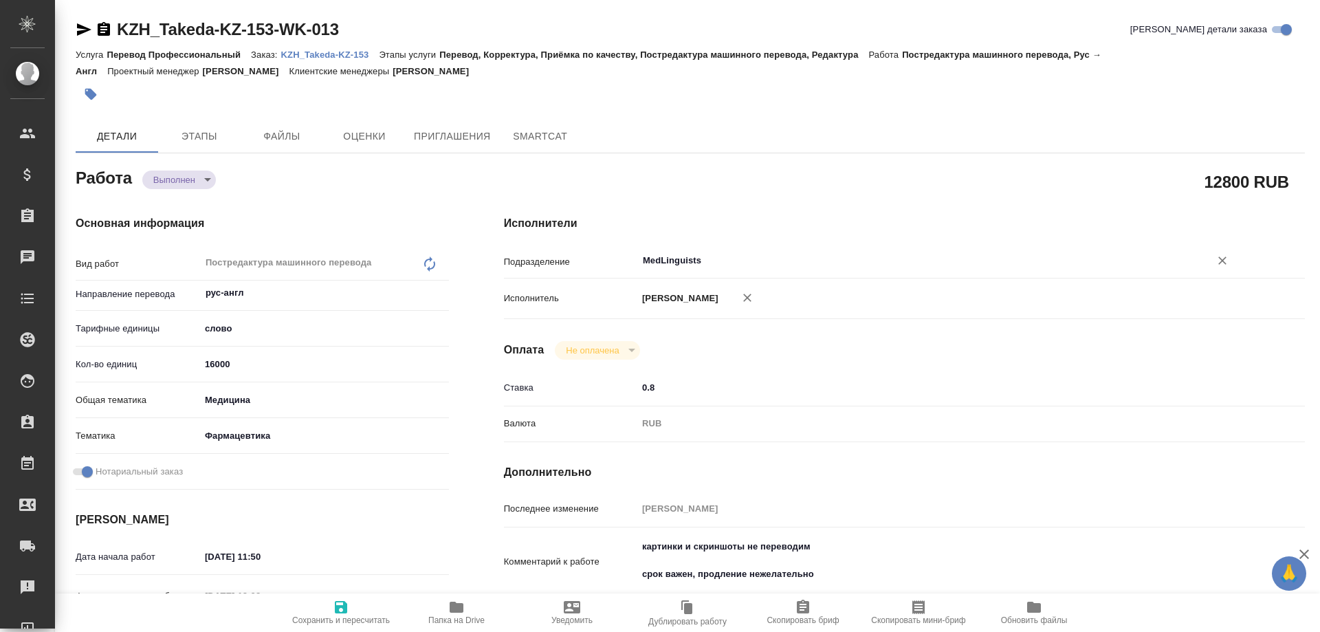
type textarea "x"
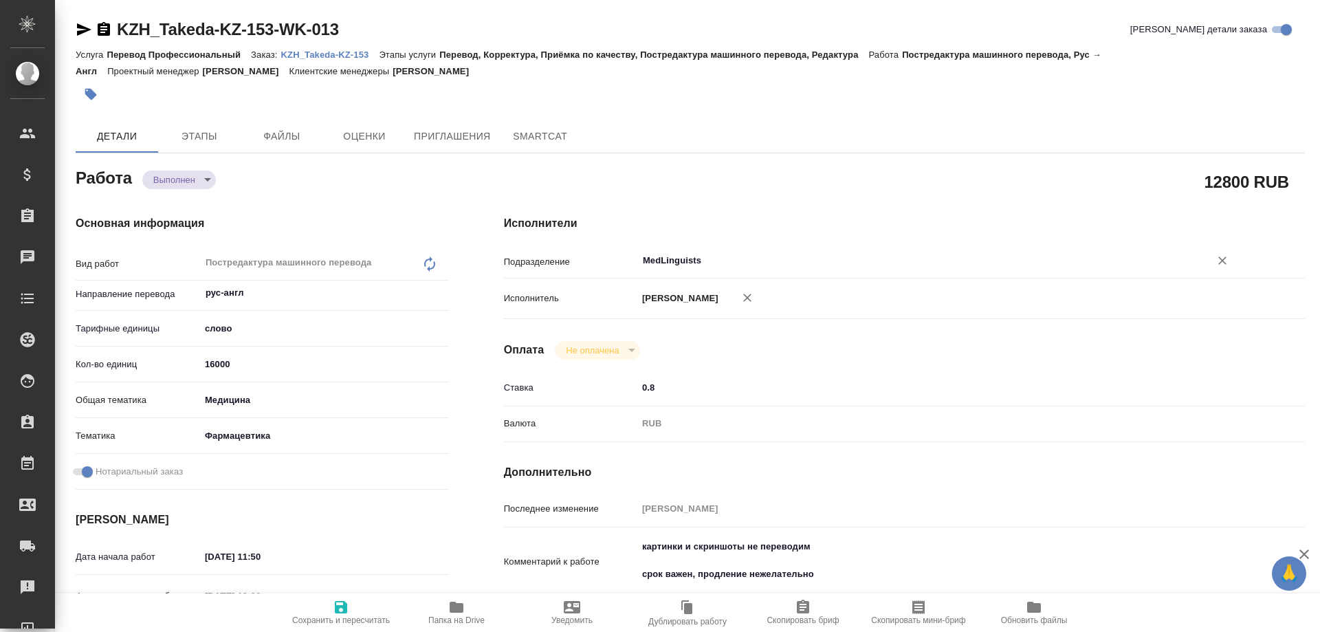
type textarea "x"
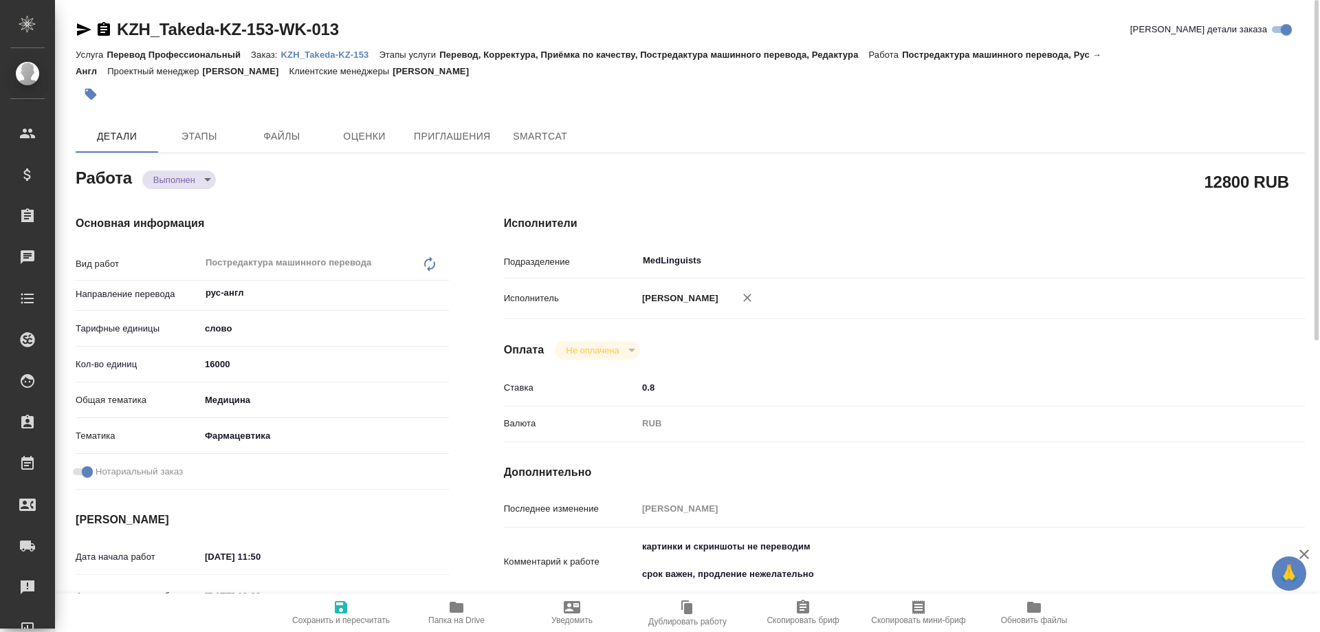
click at [322, 53] on p "KZH_Takeda-KZ-153" at bounding box center [330, 54] width 98 height 10
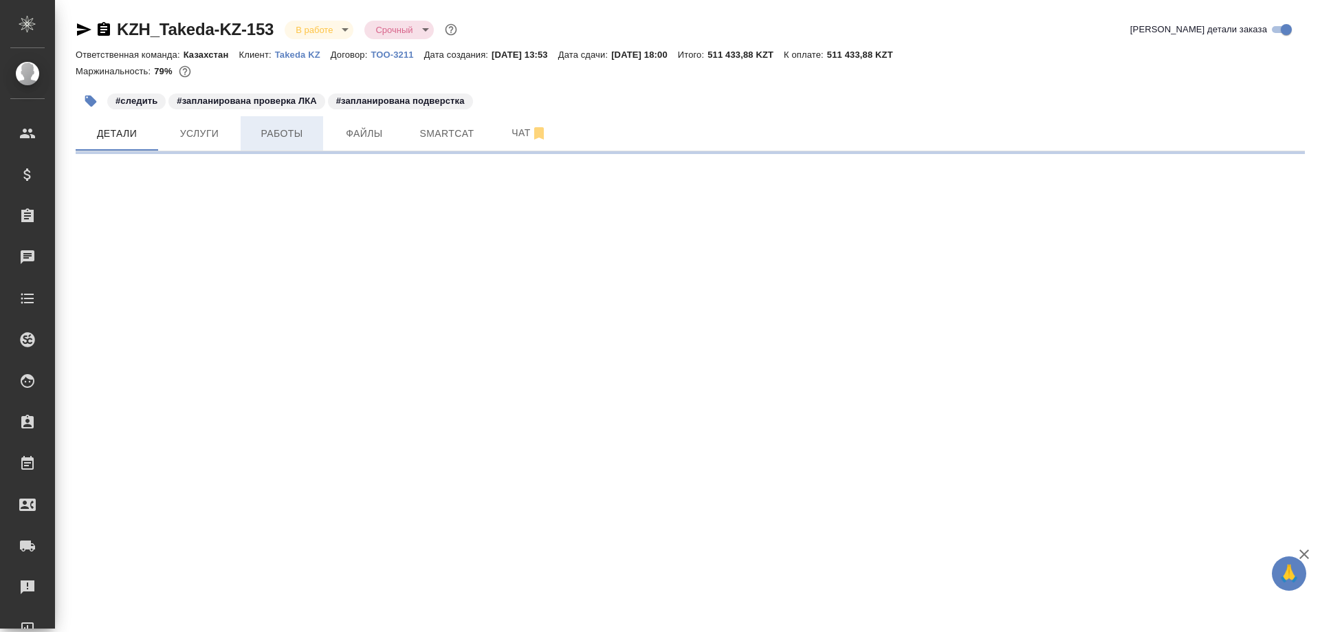
select select "RU"
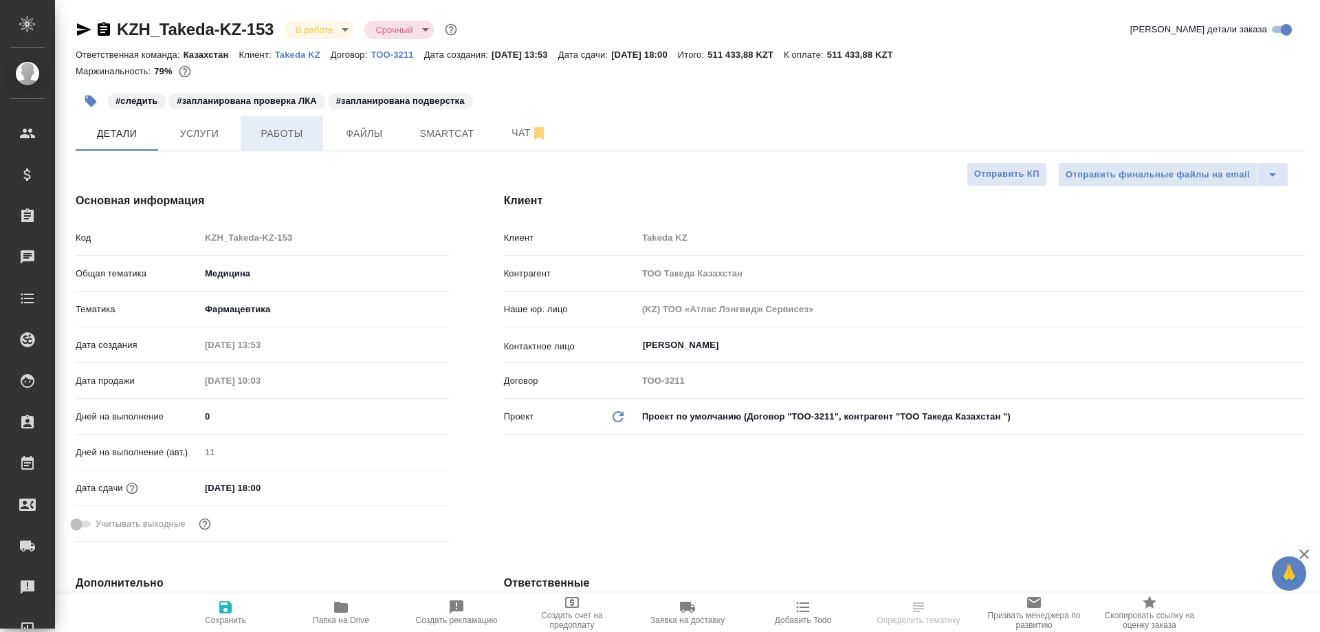
type textarea "x"
click at [271, 131] on span "Работы" at bounding box center [282, 133] width 66 height 17
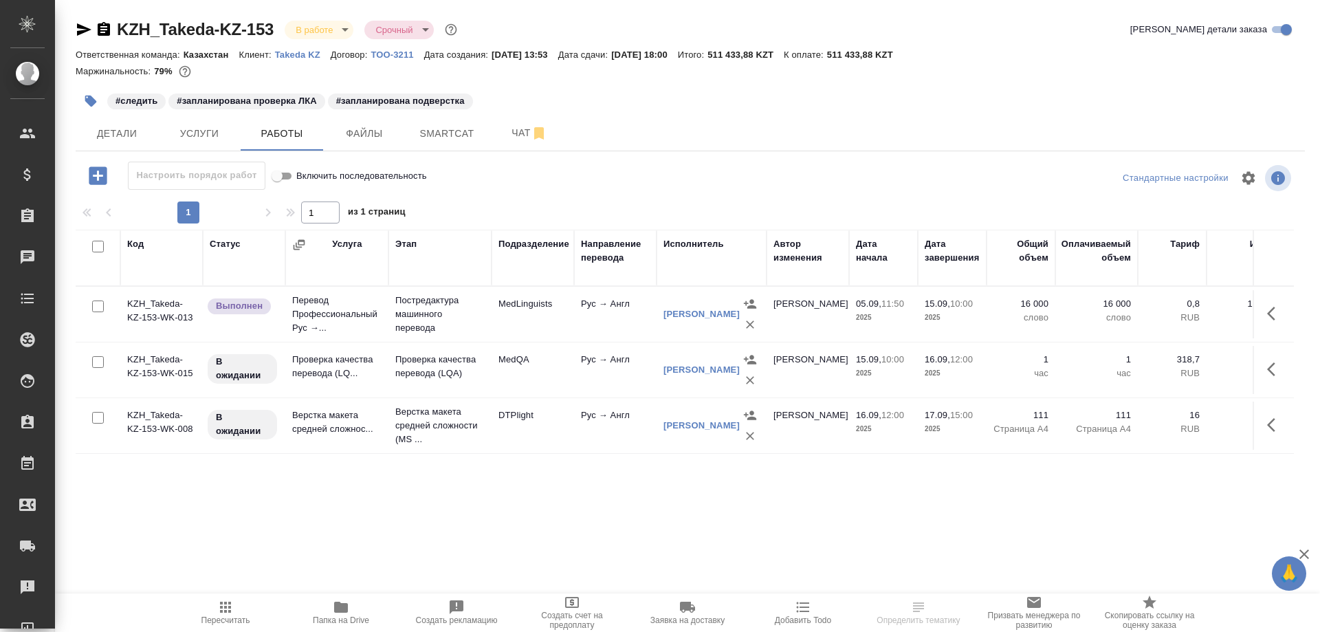
click at [331, 366] on td "Проверка качества перевода (LQ..." at bounding box center [336, 370] width 103 height 48
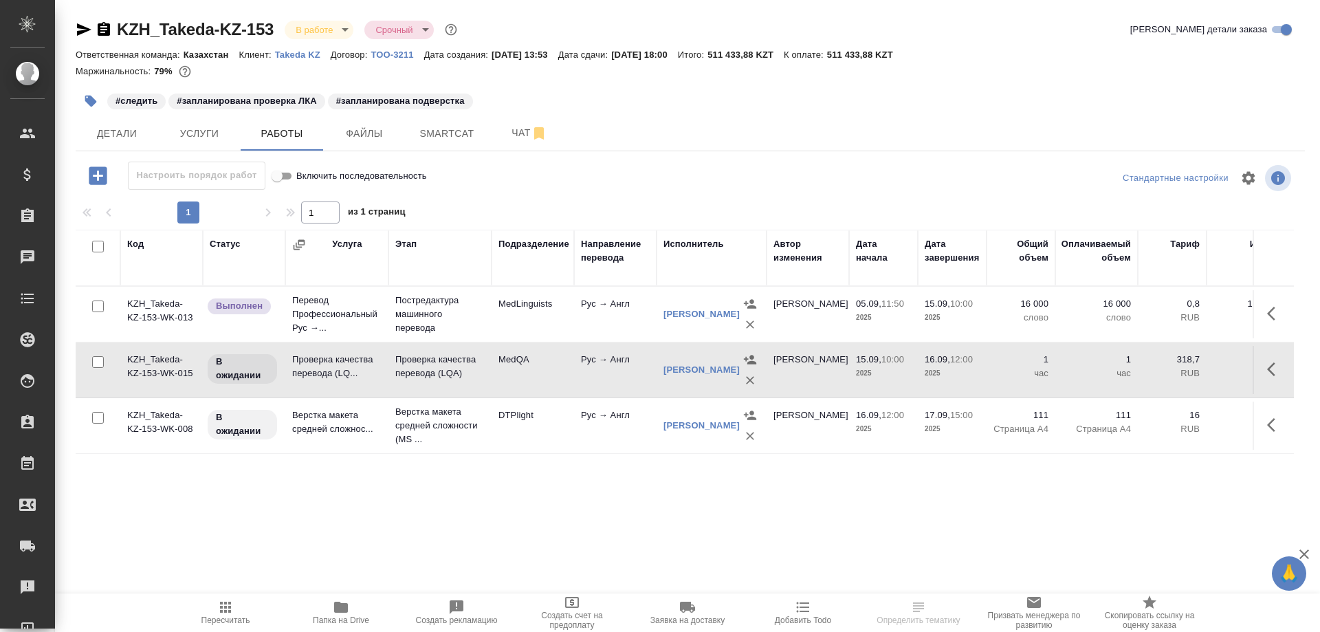
click at [331, 366] on td "Проверка качества перевода (LQ..." at bounding box center [336, 370] width 103 height 48
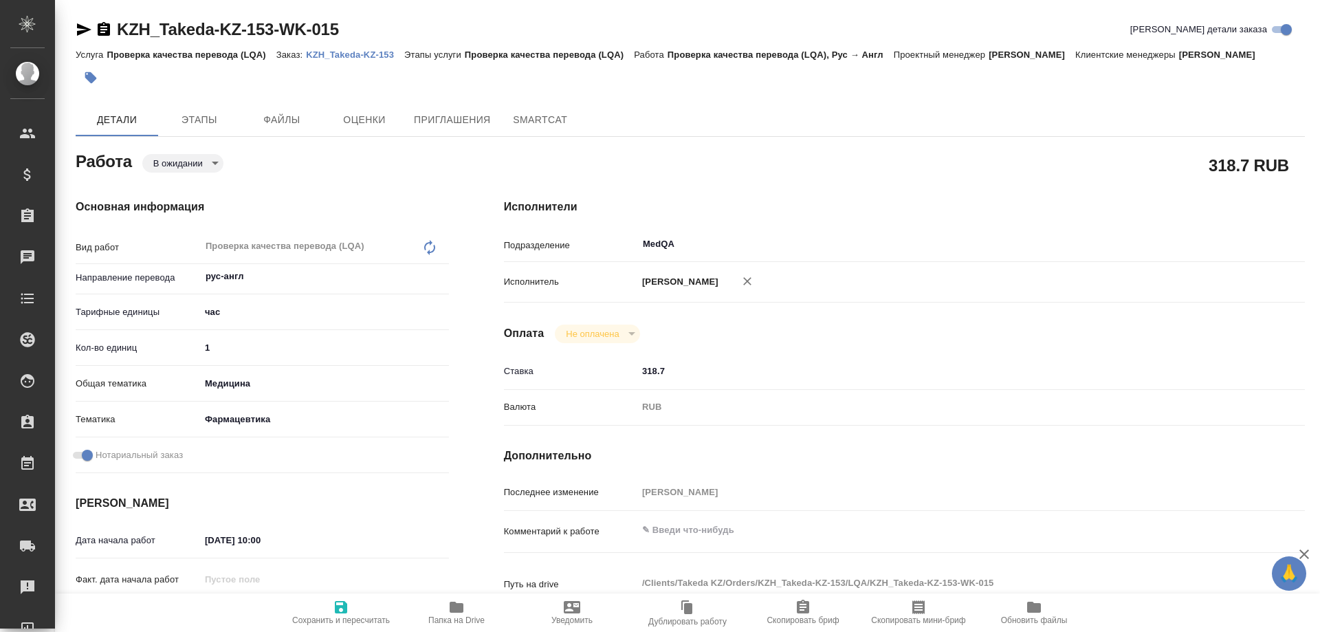
type textarea "x"
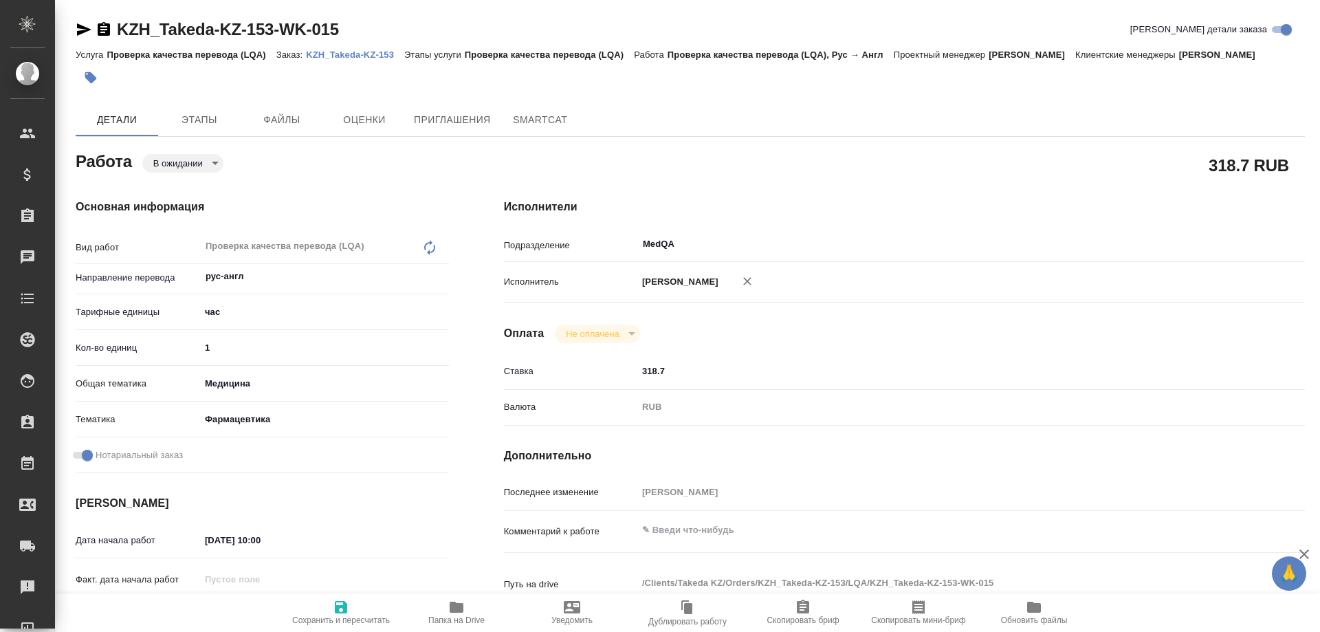
type textarea "x"
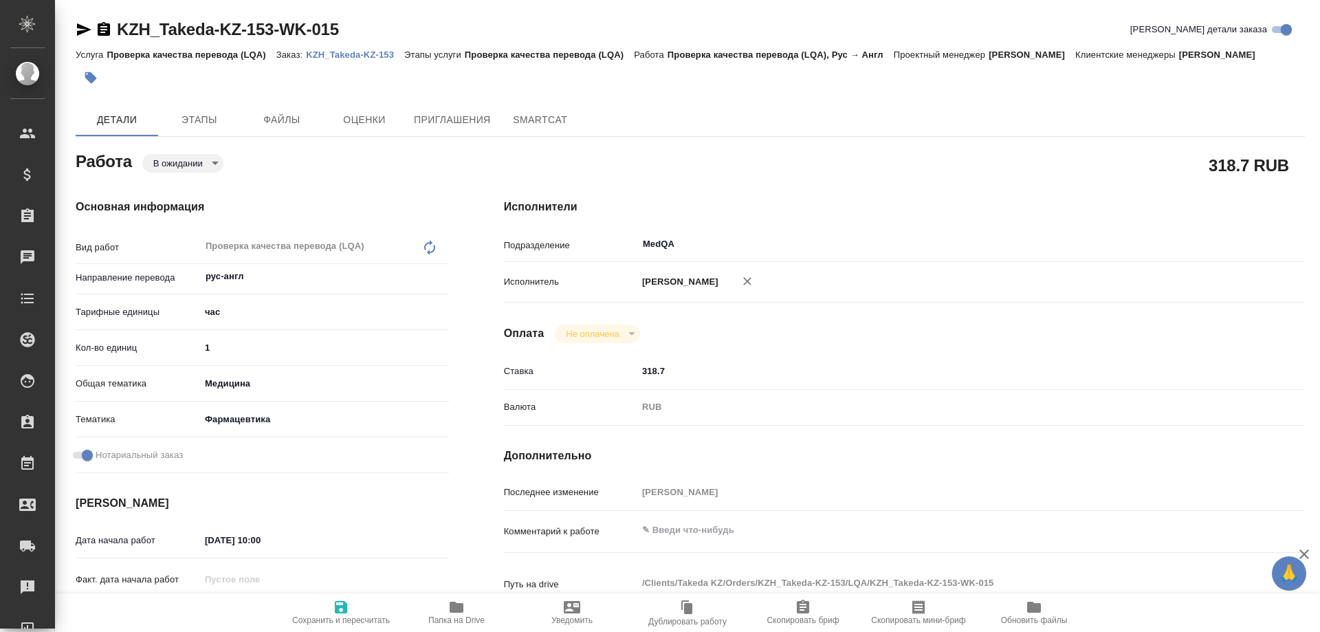
type textarea "x"
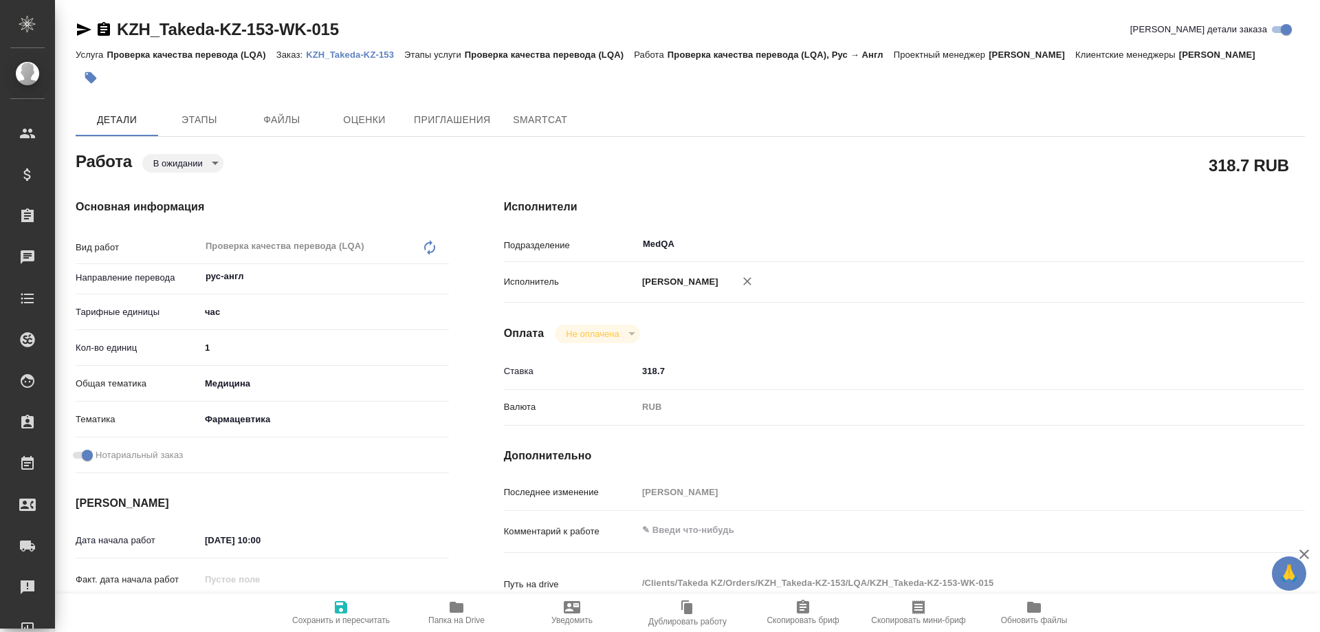
type textarea "x"
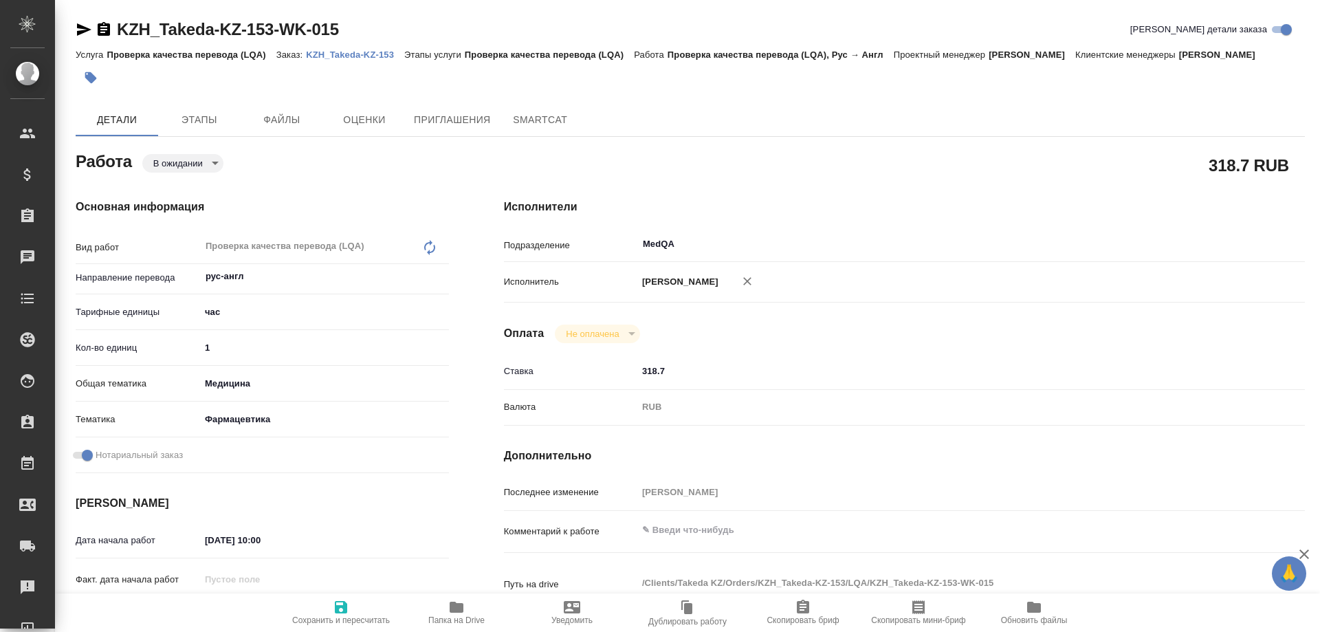
type textarea "x"
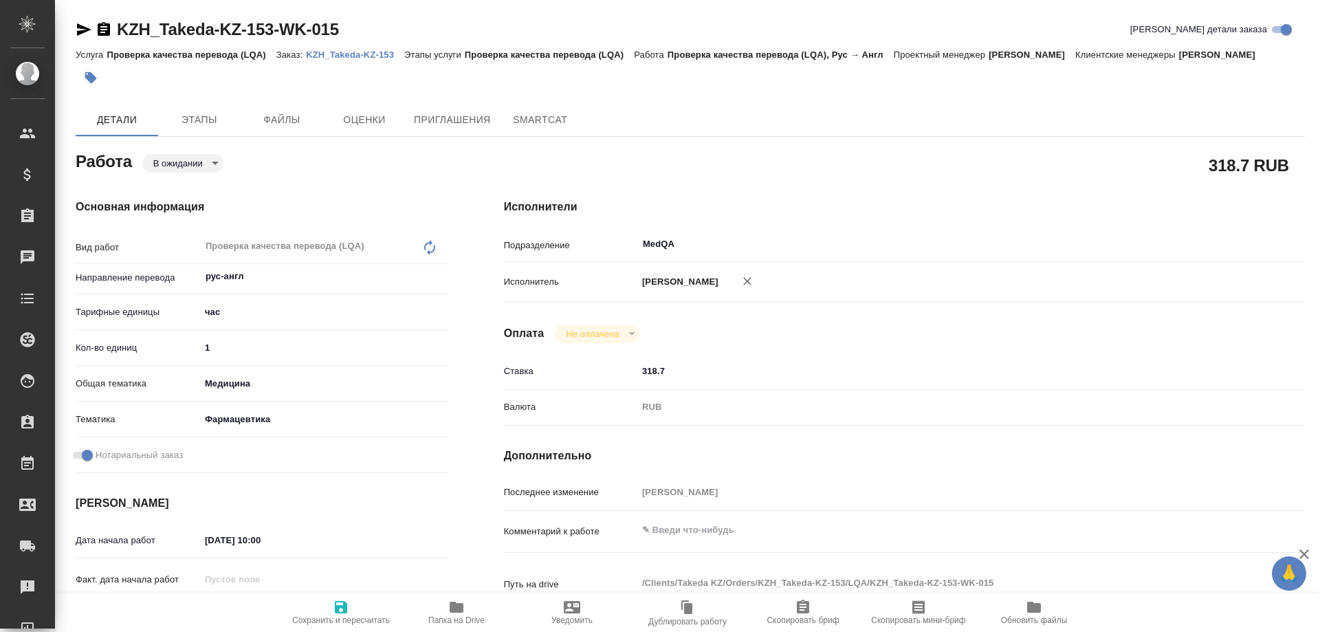
type textarea "x"
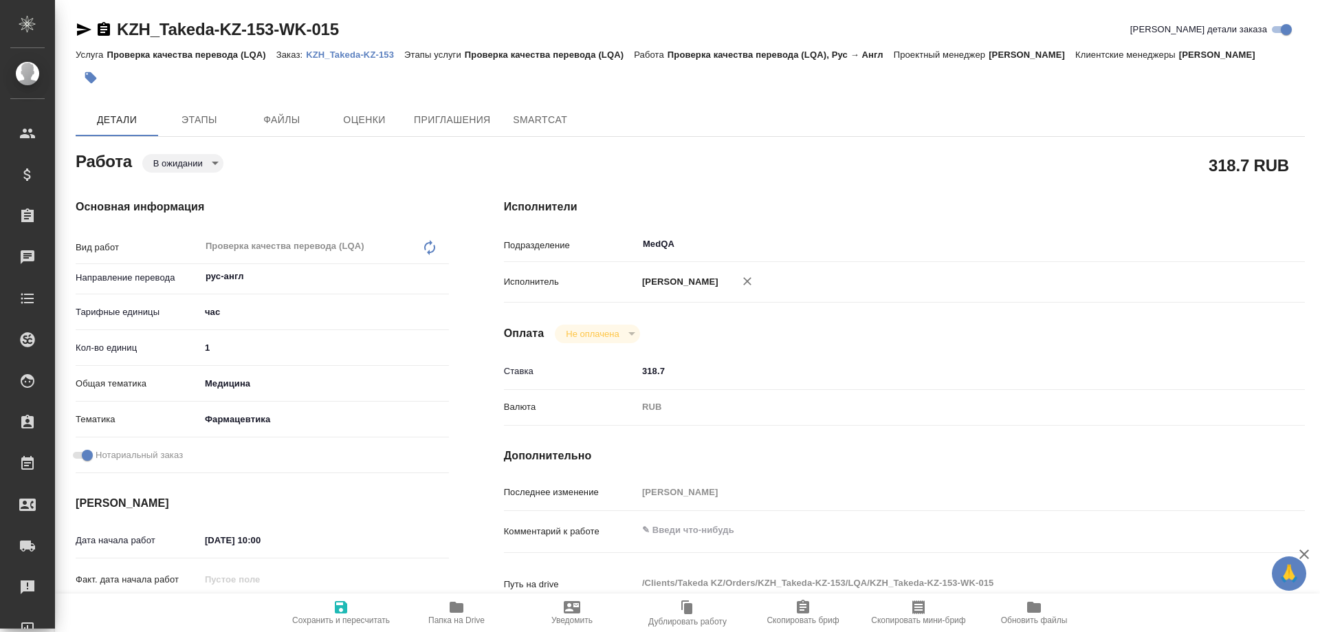
type textarea "x"
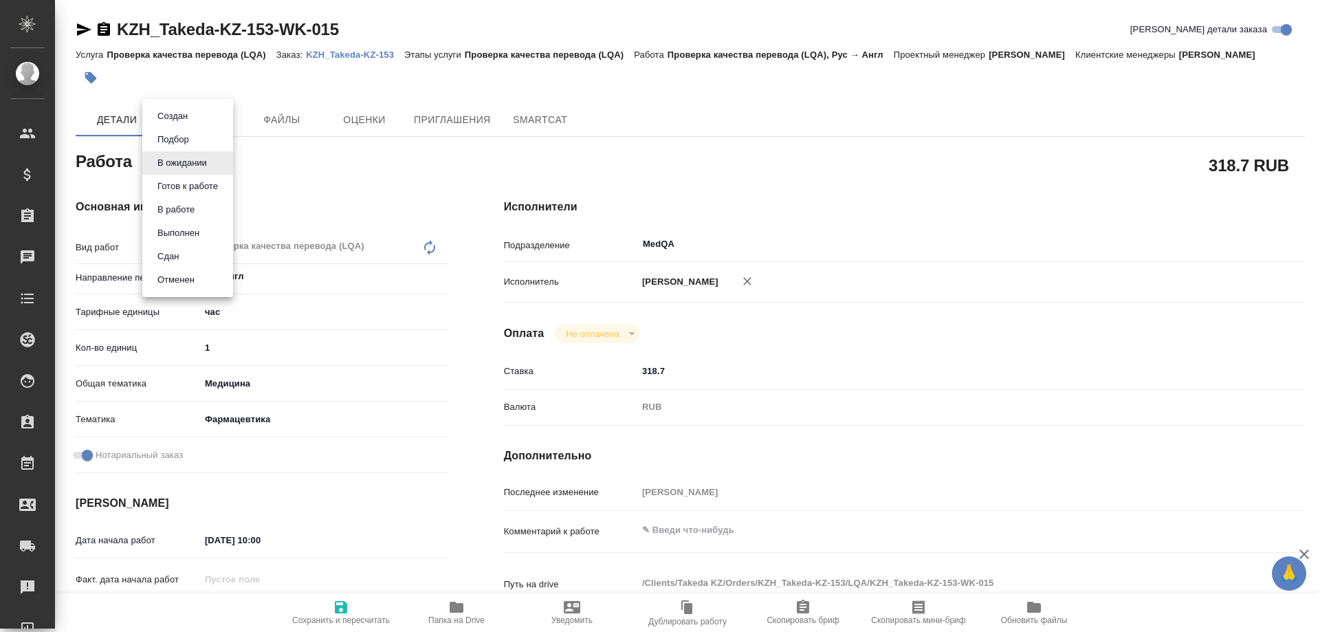
click at [202, 162] on body "🙏 .cls-1 fill:#fff; AWATERA [PERSON_NAME] Спецификации Заказы Чаты Todo Проекты…" at bounding box center [660, 316] width 1320 height 632
click at [192, 208] on button "В работе" at bounding box center [175, 209] width 45 height 15
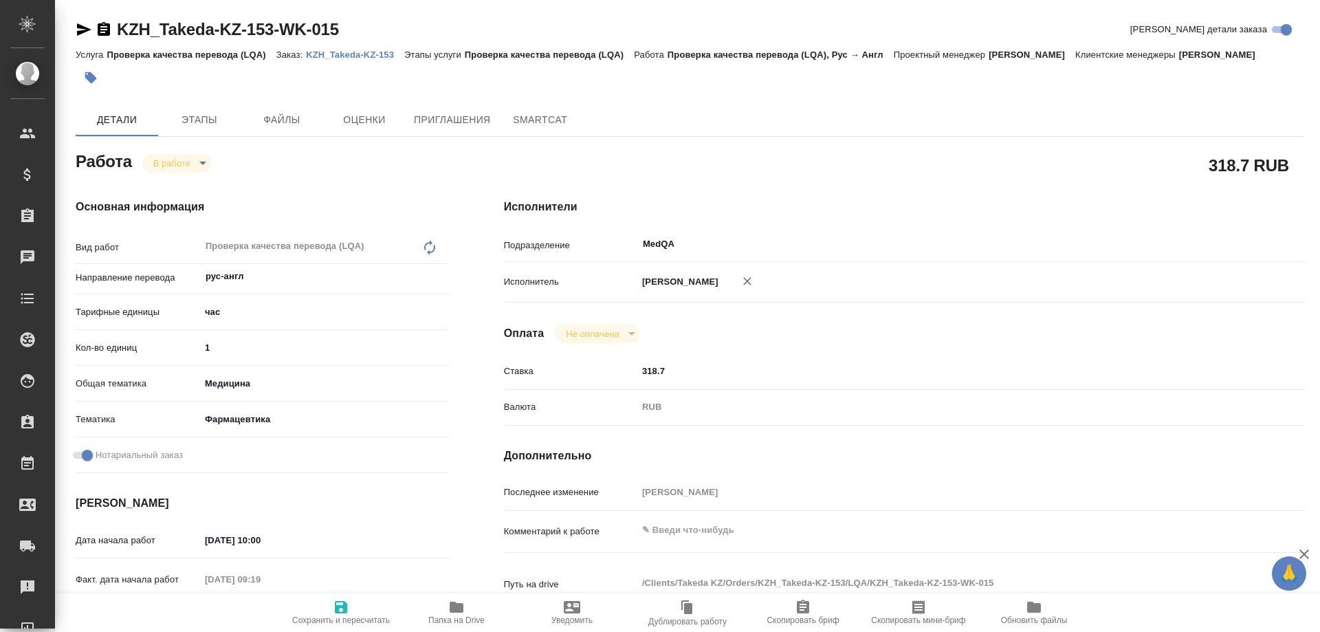
type textarea "x"
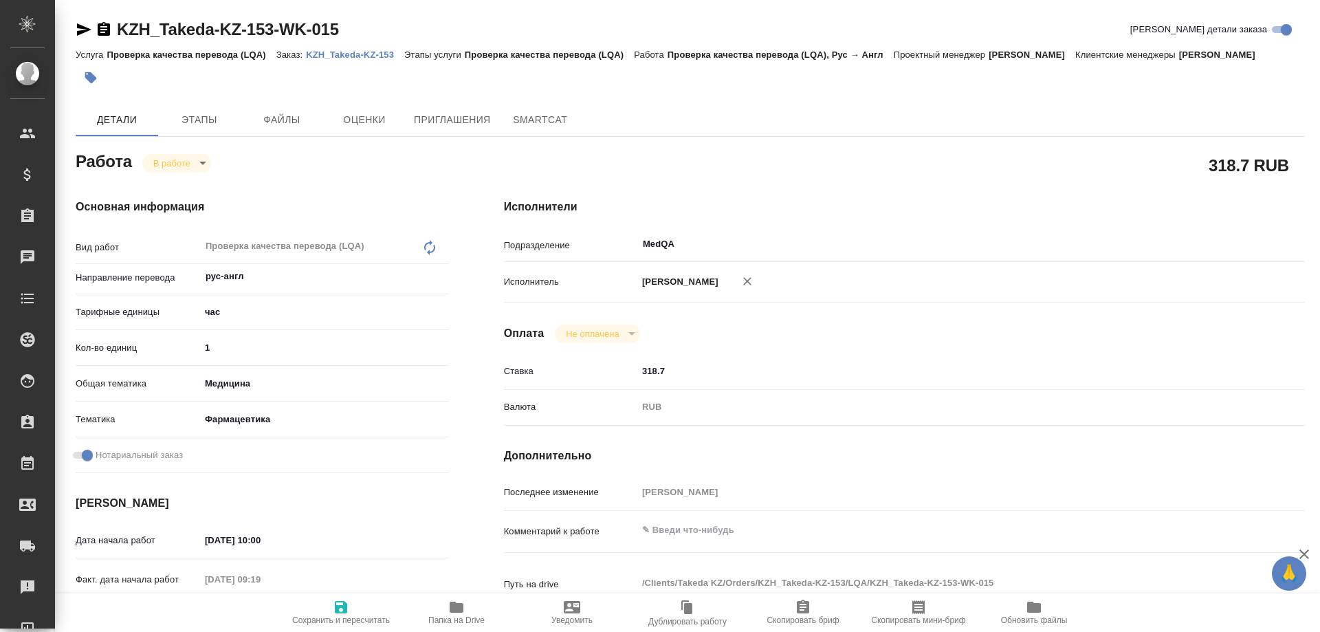
type textarea "x"
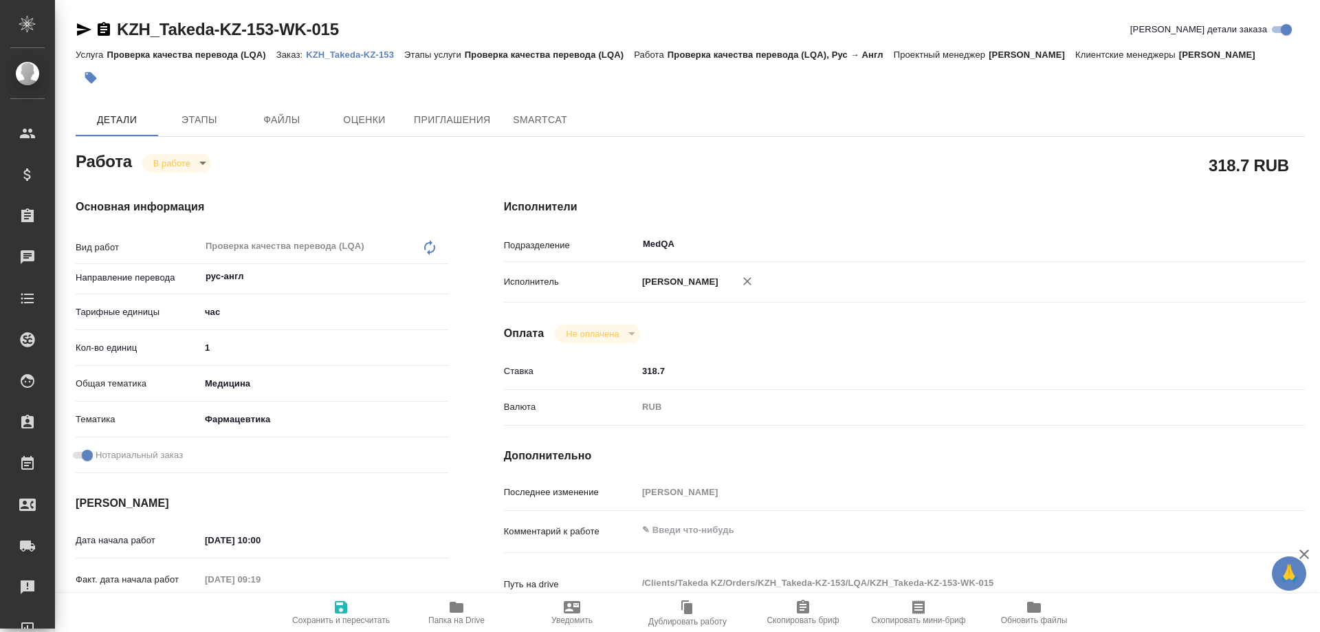
type textarea "x"
